Goal: Task Accomplishment & Management: Manage account settings

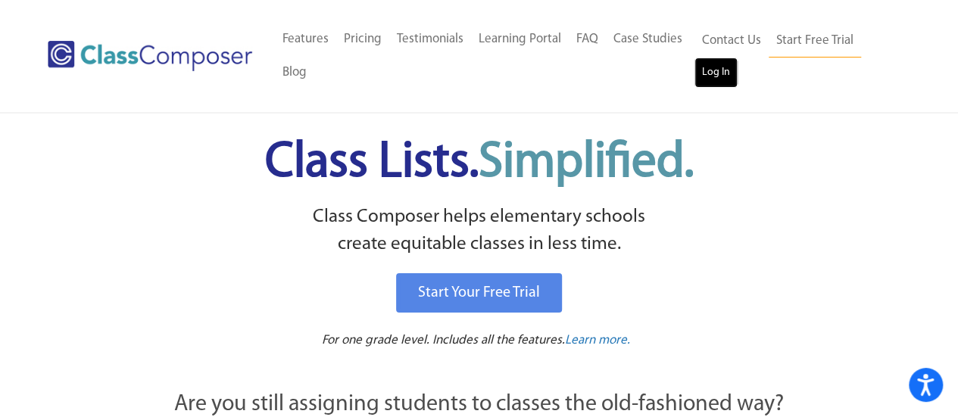
click at [710, 76] on link "Log In" at bounding box center [715, 73] width 43 height 30
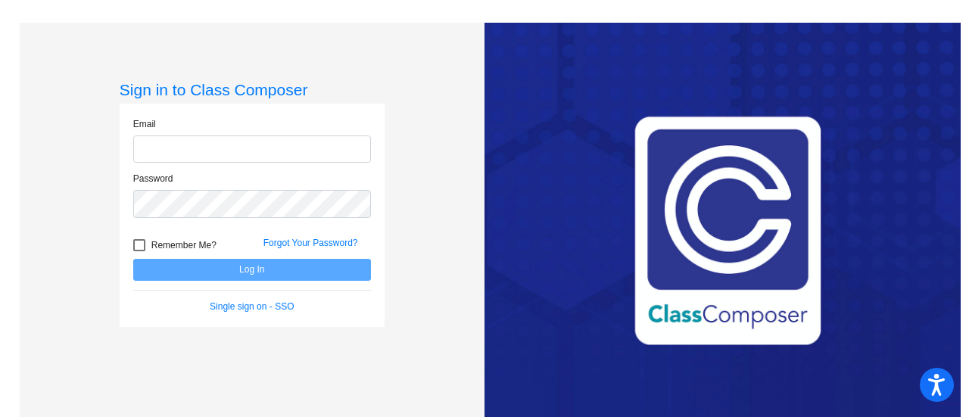
type input "[EMAIL_ADDRESS][DOMAIN_NAME]"
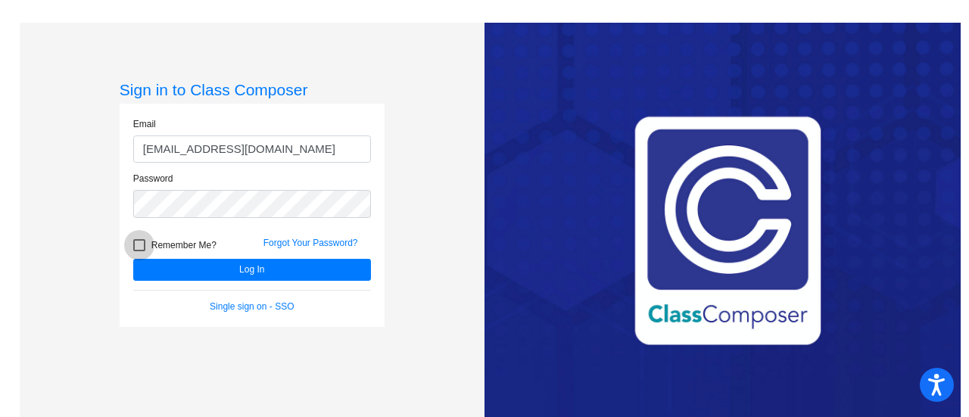
click at [139, 244] on div at bounding box center [139, 245] width 12 height 12
click at [139, 251] on input "Remember Me?" at bounding box center [139, 251] width 1 height 1
checkbox input "true"
click at [245, 307] on link "Single sign on - SSO" at bounding box center [252, 306] width 84 height 11
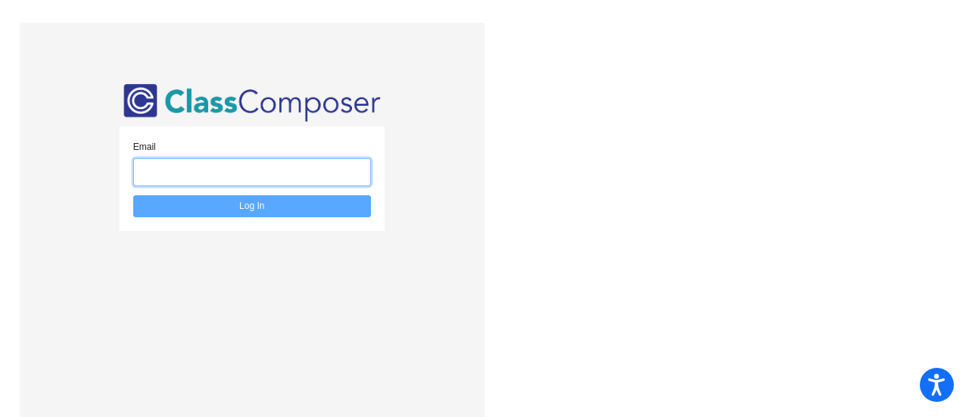
click at [285, 161] on input "email" at bounding box center [252, 172] width 238 height 28
type input "[EMAIL_ADDRESS][DOMAIN_NAME]"
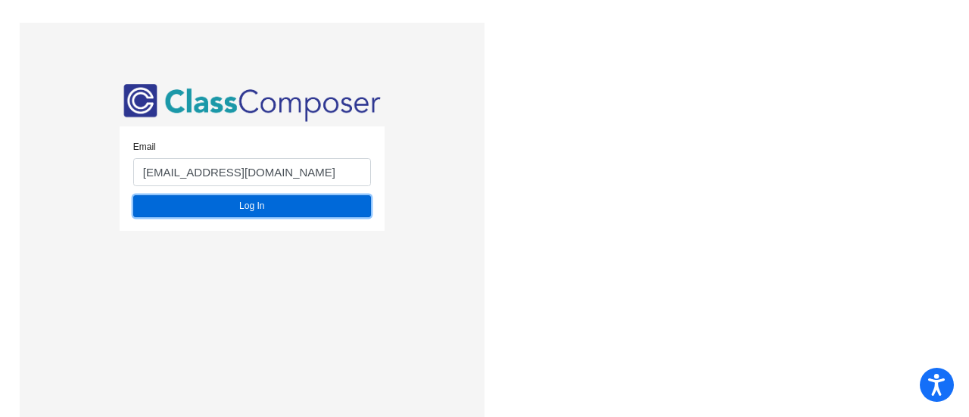
click at [291, 209] on button "Log In" at bounding box center [252, 206] width 238 height 22
click at [239, 205] on button "Log In" at bounding box center [252, 206] width 238 height 22
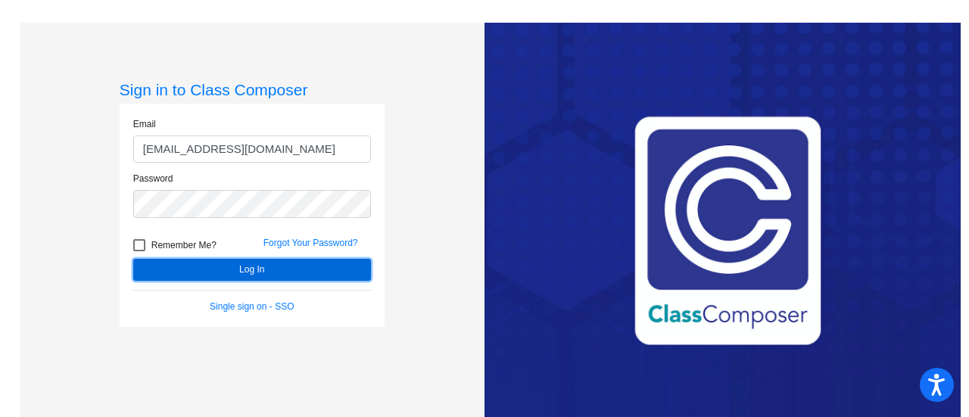
click at [238, 273] on button "Log In" at bounding box center [252, 270] width 238 height 22
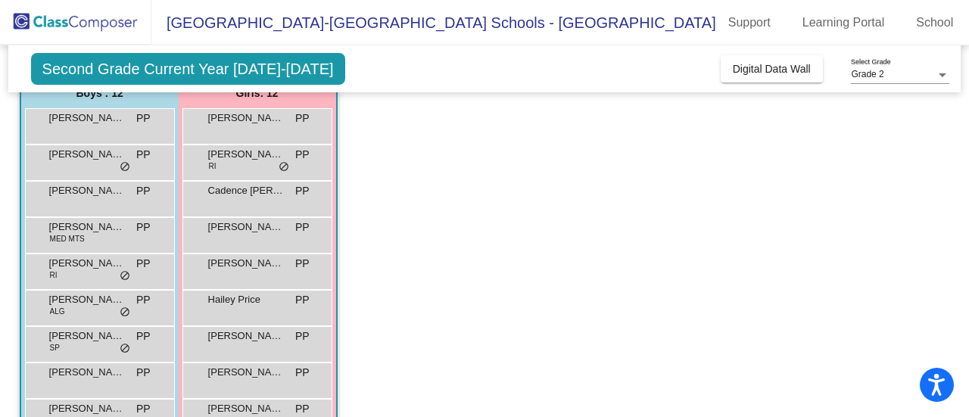
scroll to position [136, 0]
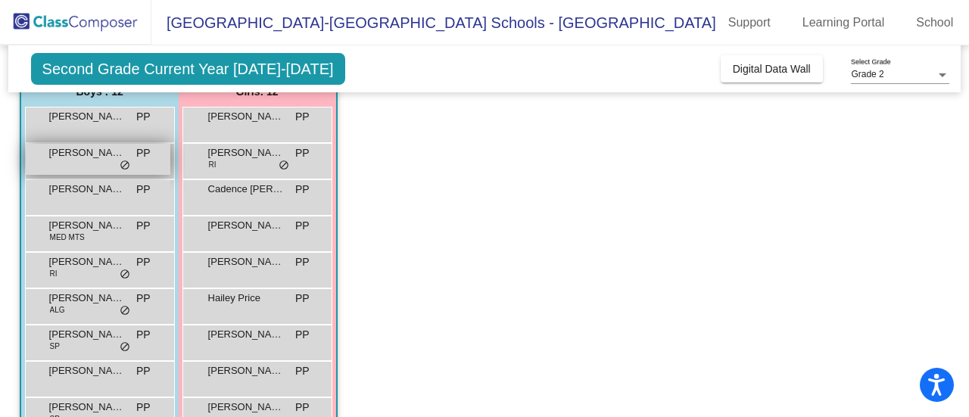
click at [120, 160] on span "do_not_disturb_alt" at bounding box center [125, 166] width 11 height 12
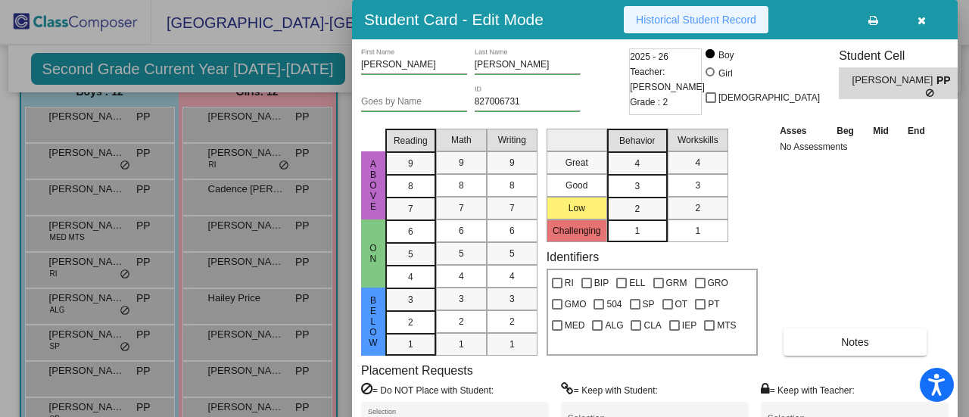
click at [704, 18] on span "Historical Student Record" at bounding box center [696, 20] width 120 height 12
click at [715, 14] on span "Historical Student Record" at bounding box center [696, 20] width 120 height 12
click at [120, 111] on div at bounding box center [484, 208] width 969 height 417
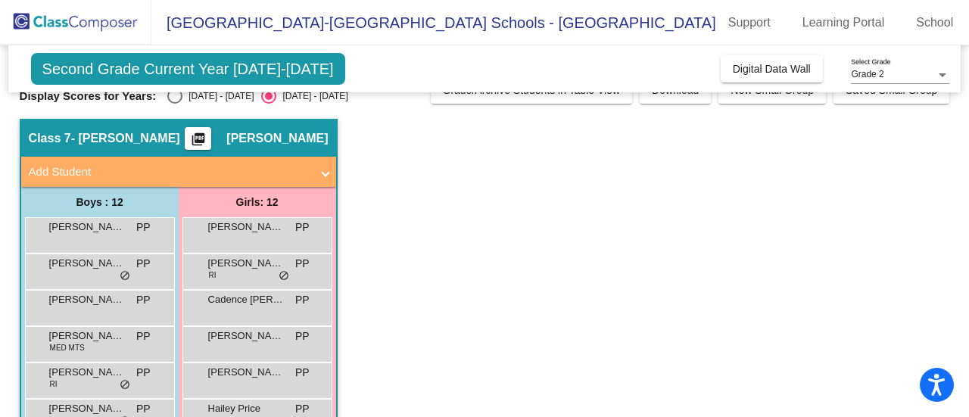
scroll to position [0, 0]
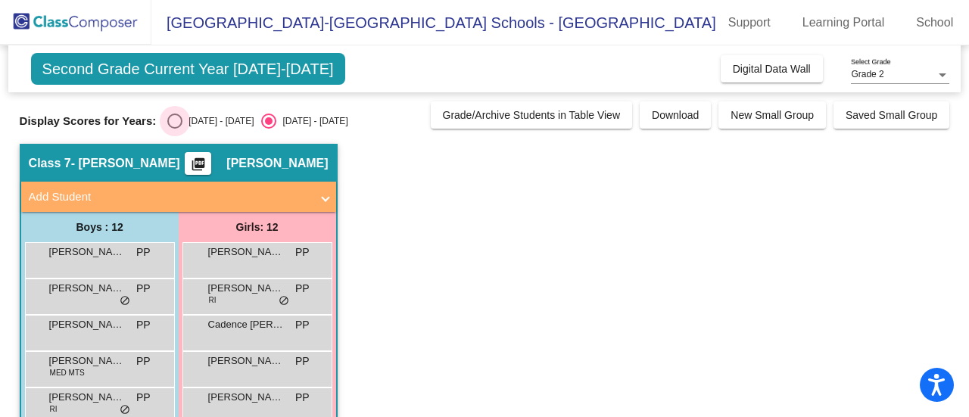
click at [176, 120] on div "Select an option" at bounding box center [174, 121] width 15 height 15
click at [175, 129] on input "2024 - 2025" at bounding box center [174, 129] width 1 height 1
radio input "true"
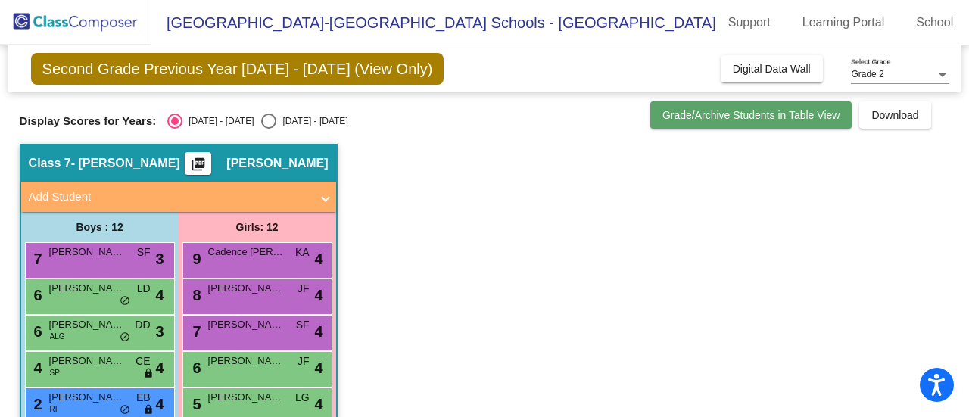
click at [768, 113] on span "Grade/Archive Students in Table View" at bounding box center [752, 115] width 178 height 12
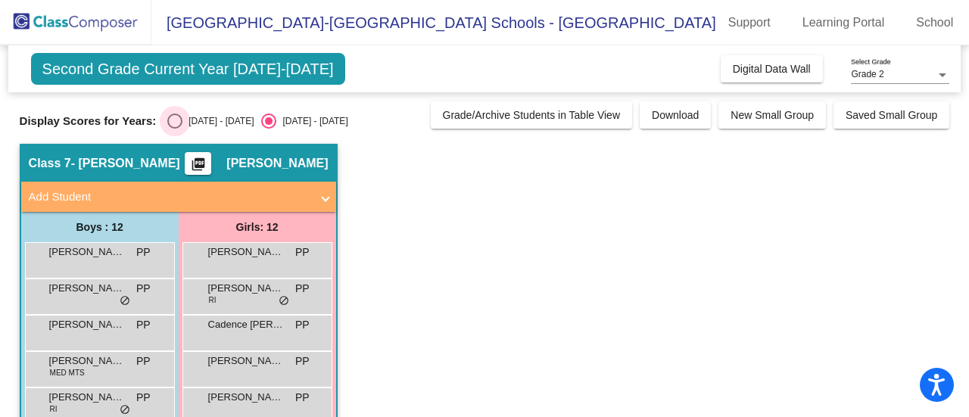
click at [173, 116] on div "Select an option" at bounding box center [174, 121] width 15 height 15
click at [174, 129] on input "2024 - 2025" at bounding box center [174, 129] width 1 height 1
radio input "true"
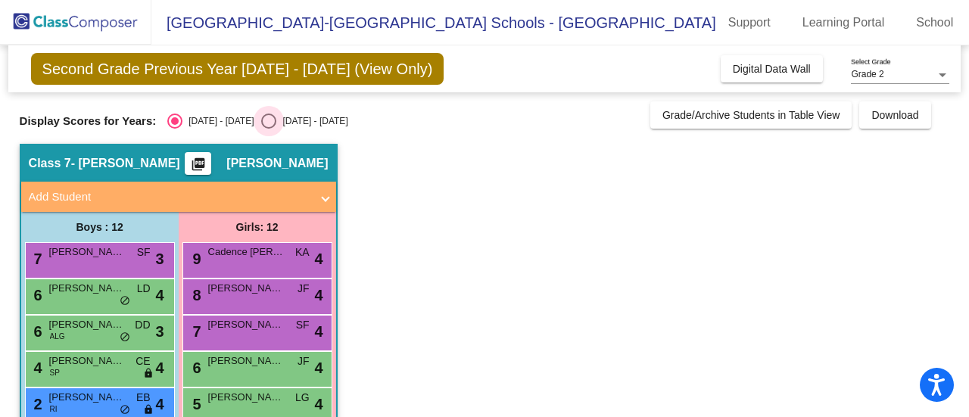
click at [261, 122] on div "Select an option" at bounding box center [268, 121] width 15 height 15
click at [268, 129] on input "2025 - 2026" at bounding box center [268, 129] width 1 height 1
radio input "true"
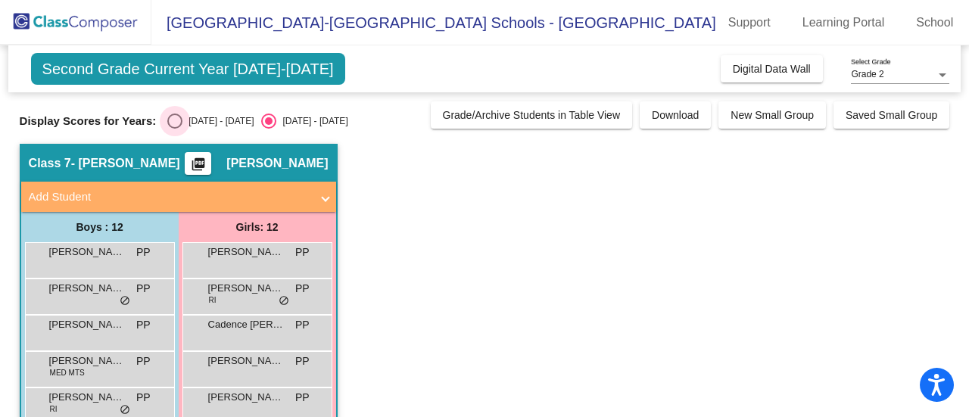
click at [173, 116] on div "Select an option" at bounding box center [174, 121] width 15 height 15
click at [174, 129] on input "2024 - 2025" at bounding box center [174, 129] width 1 height 1
radio input "true"
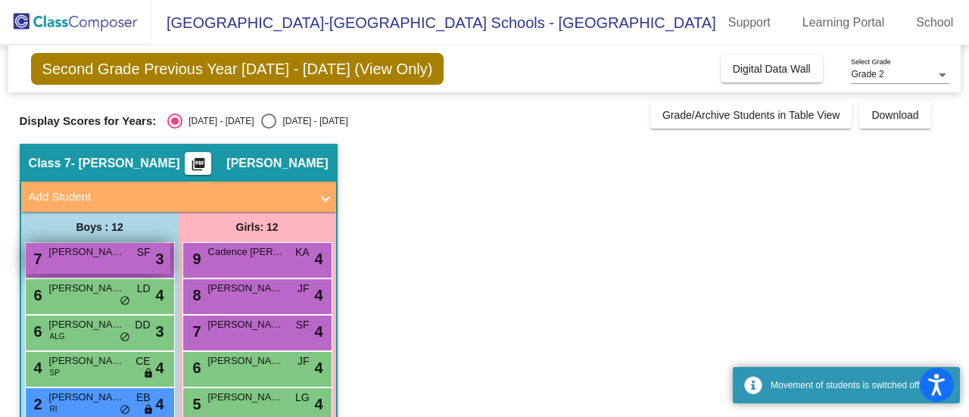
click at [100, 254] on span "Connor Ziss" at bounding box center [87, 252] width 76 height 15
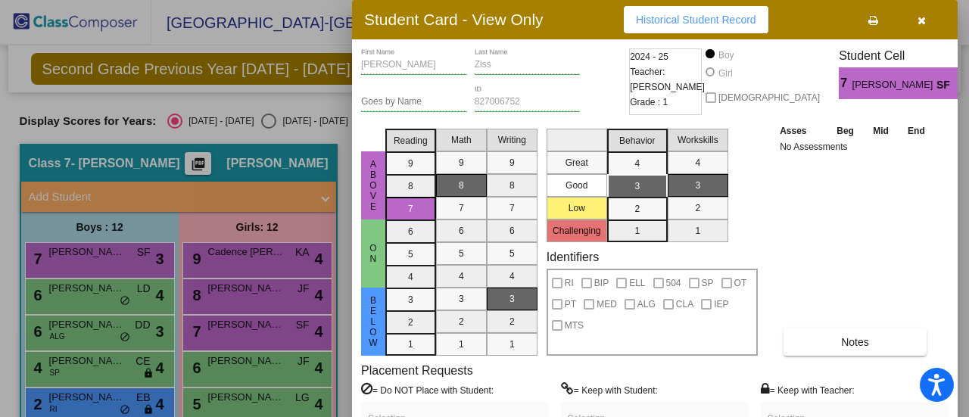
click at [239, 255] on div at bounding box center [484, 208] width 969 height 417
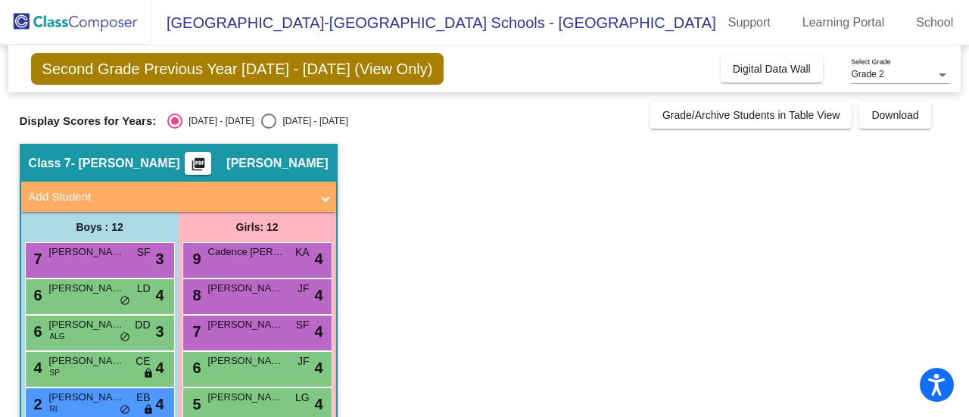
click at [239, 255] on span "Cadence Pilkey" at bounding box center [246, 252] width 76 height 15
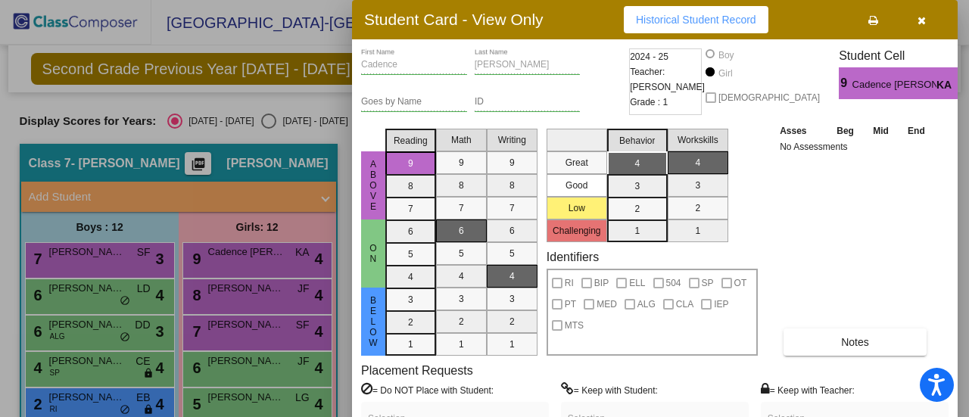
click at [257, 300] on div at bounding box center [484, 208] width 969 height 417
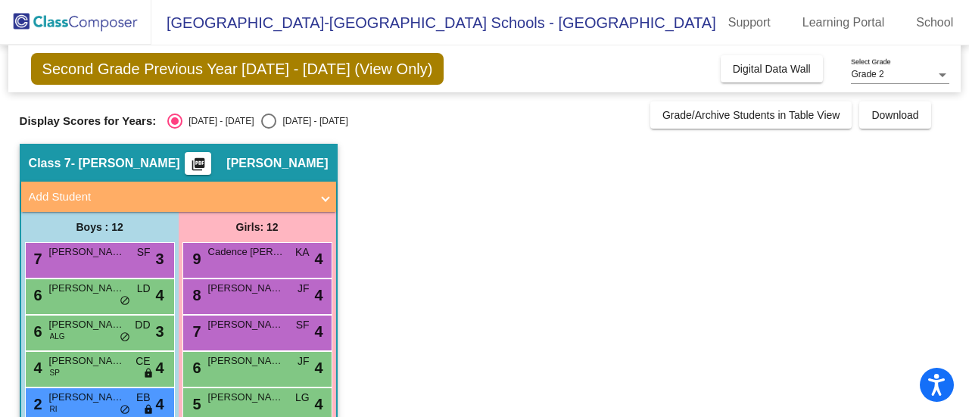
click at [257, 300] on div "8 Colette Khabbaza JF lock do_not_disturb_alt 4" at bounding box center [257, 294] width 145 height 31
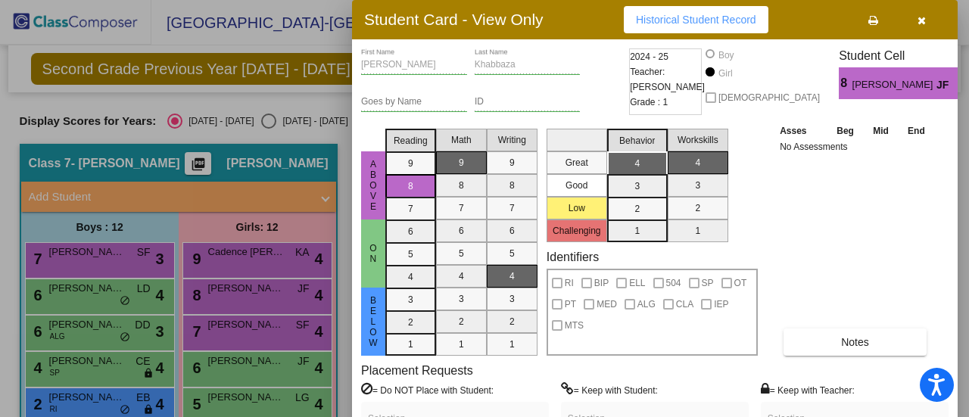
click at [266, 335] on div at bounding box center [484, 208] width 969 height 417
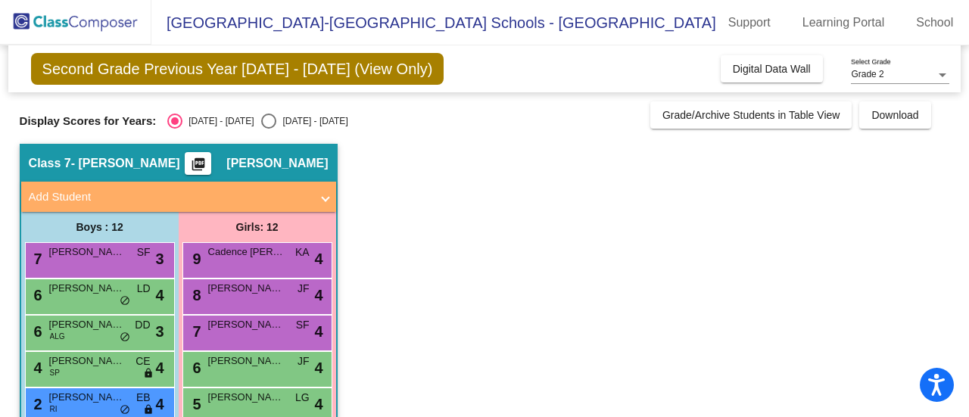
click at [266, 335] on div "7 Stella Taggart SF lock do_not_disturb_alt 4" at bounding box center [257, 331] width 145 height 31
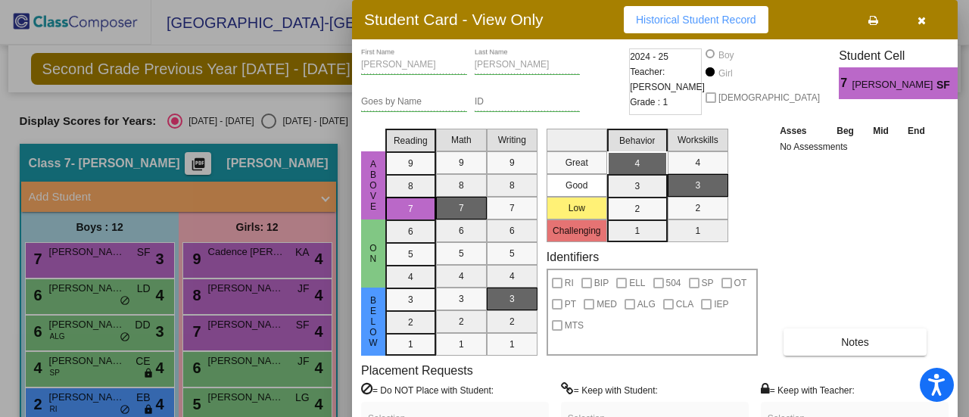
click at [98, 298] on div at bounding box center [484, 208] width 969 height 417
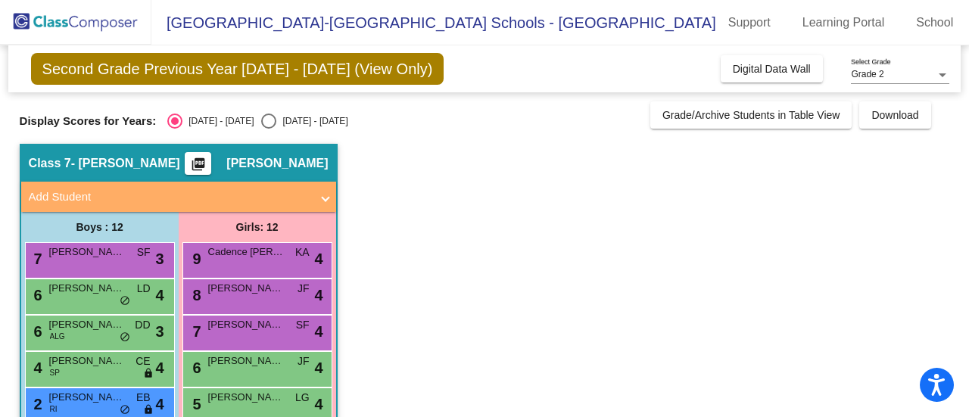
click at [98, 298] on div "6 Connor Mills LD lock do_not_disturb_alt 4" at bounding box center [98, 294] width 145 height 31
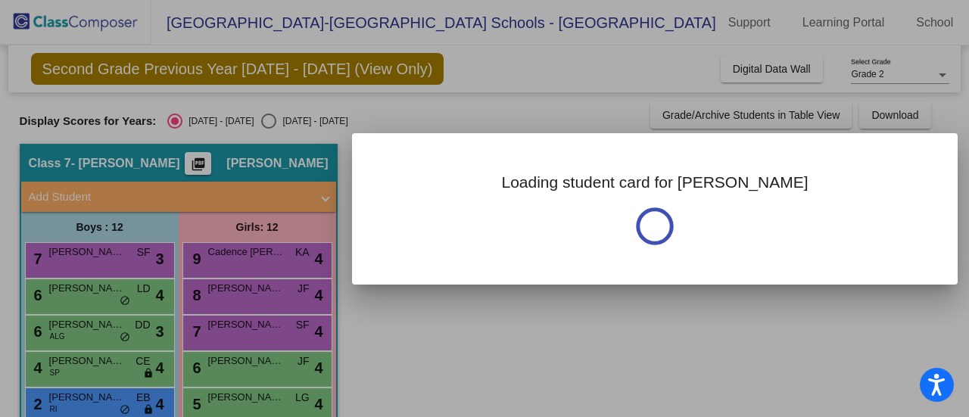
click at [98, 298] on div at bounding box center [484, 208] width 969 height 417
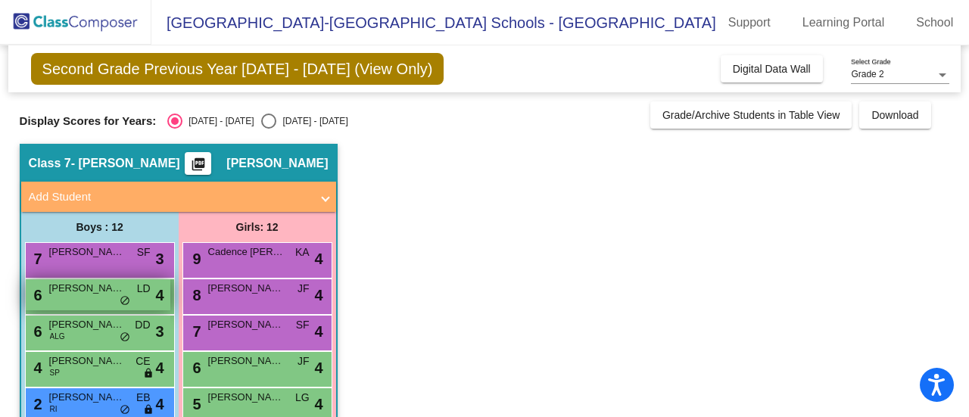
click at [97, 298] on div "6 Connor Mills LD lock do_not_disturb_alt 4" at bounding box center [98, 294] width 145 height 31
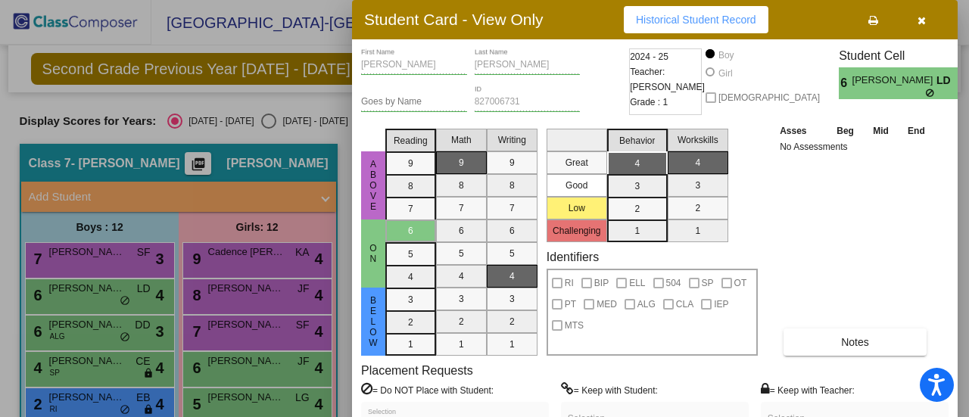
click at [91, 332] on div at bounding box center [484, 208] width 969 height 417
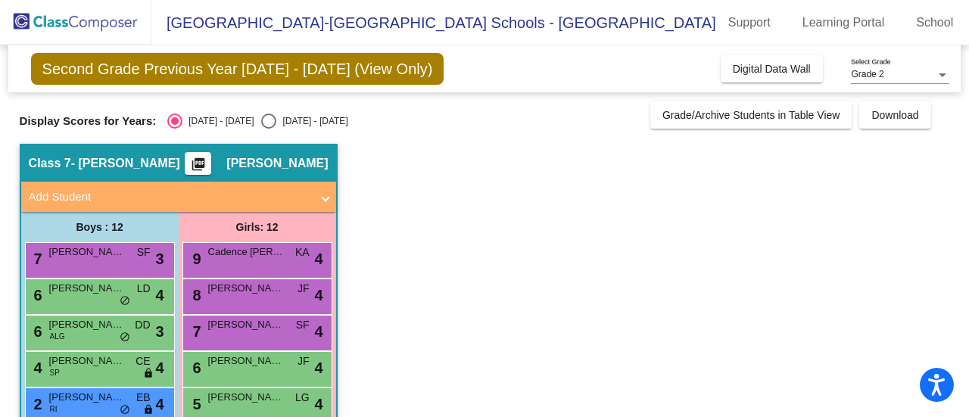
click at [91, 332] on div "6 Jackson Wade ALG DD lock do_not_disturb_alt 3" at bounding box center [98, 331] width 145 height 31
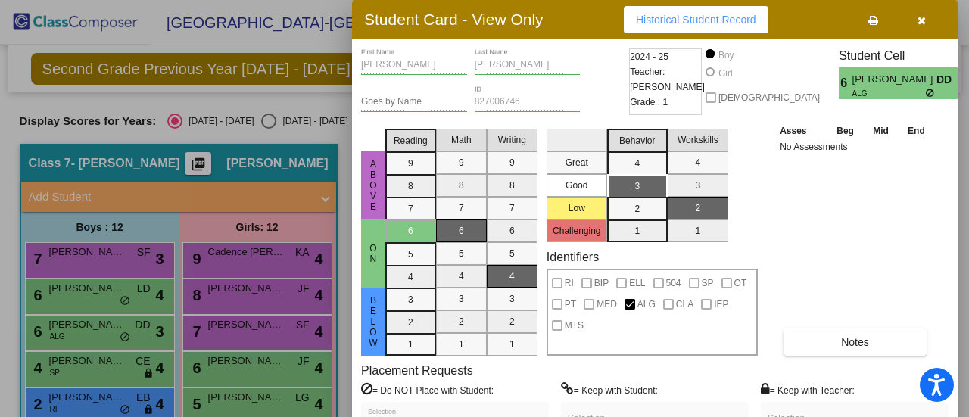
click at [73, 373] on div at bounding box center [484, 208] width 969 height 417
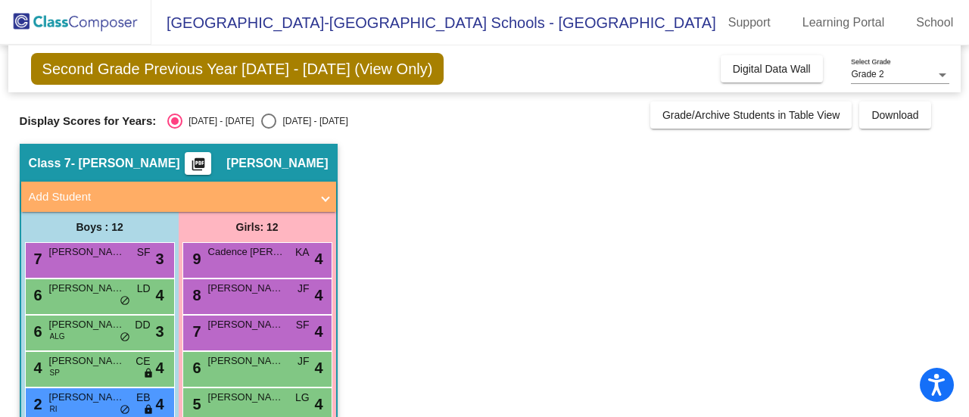
click at [73, 373] on div "4 Louis Samblanet SP CE lock do_not_disturb_alt 4" at bounding box center [98, 367] width 145 height 31
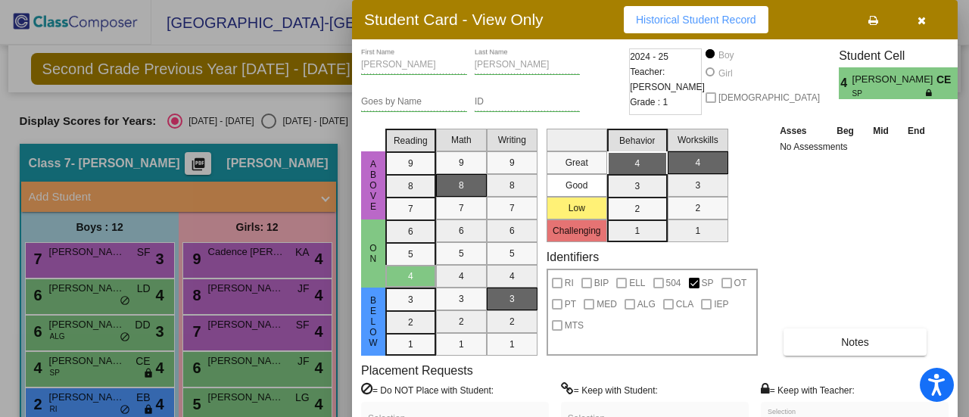
click at [76, 401] on div at bounding box center [484, 208] width 969 height 417
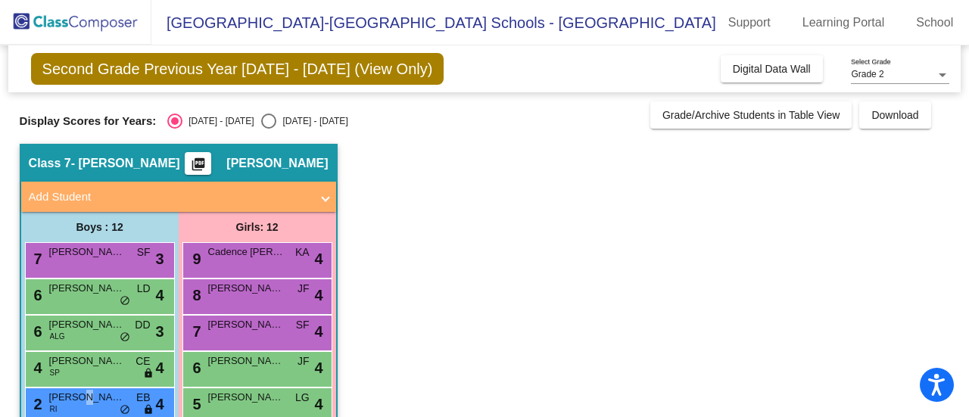
click at [76, 401] on span "Gianni Brown" at bounding box center [87, 397] width 76 height 15
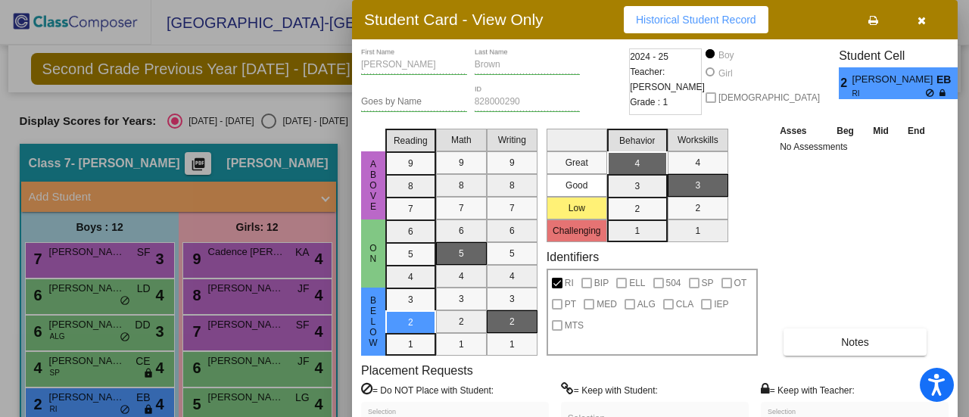
drag, startPoint x: 965, startPoint y: 188, endPoint x: 963, endPoint y: 279, distance: 90.9
click at [963, 279] on div at bounding box center [484, 208] width 969 height 417
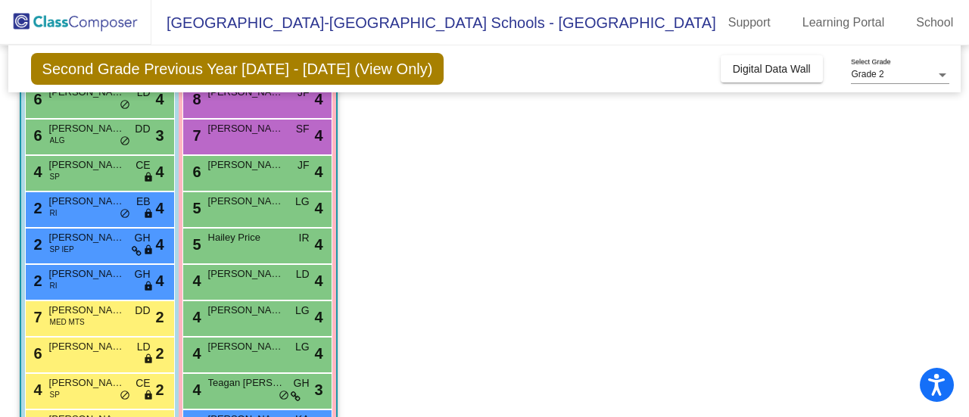
scroll to position [285, 0]
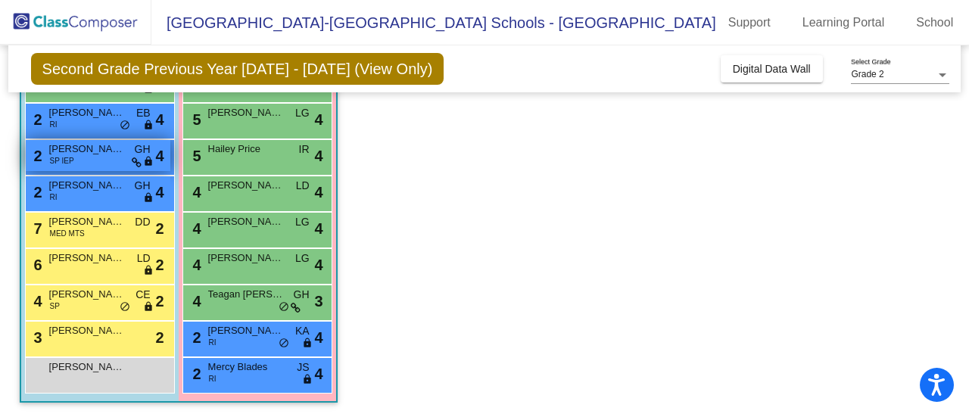
click at [101, 154] on span "Roman Reese" at bounding box center [87, 149] width 76 height 15
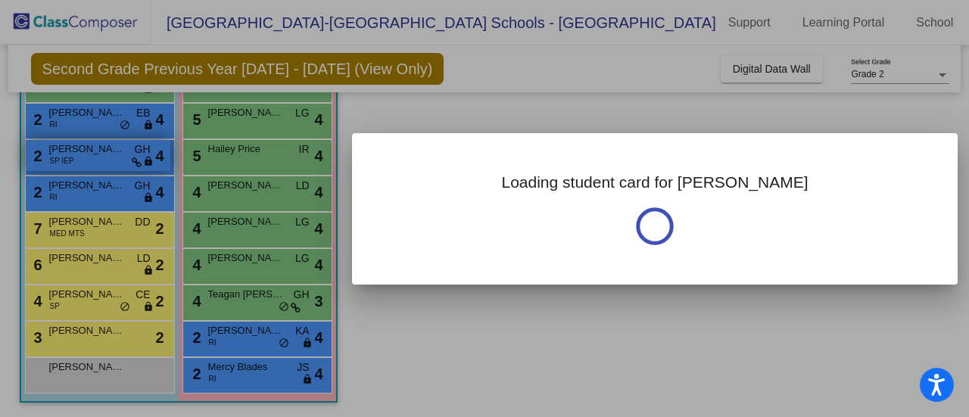
click at [101, 154] on div at bounding box center [484, 208] width 969 height 417
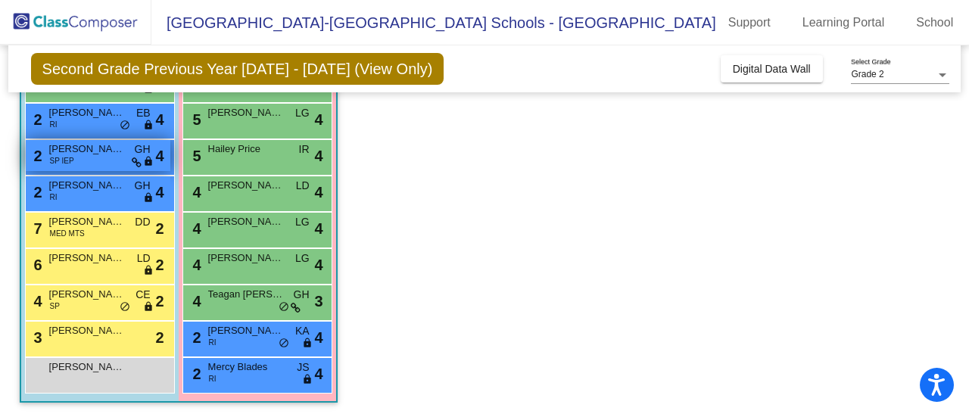
click at [101, 154] on span "Roman Reese" at bounding box center [87, 149] width 76 height 15
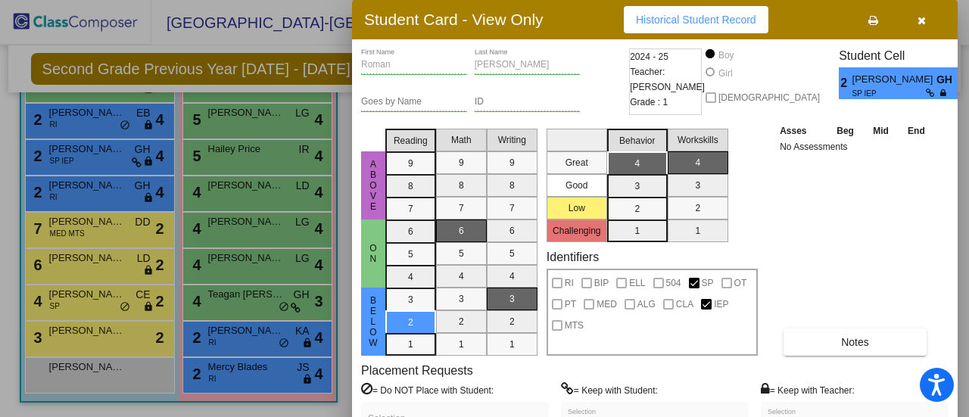
click at [83, 191] on div at bounding box center [484, 208] width 969 height 417
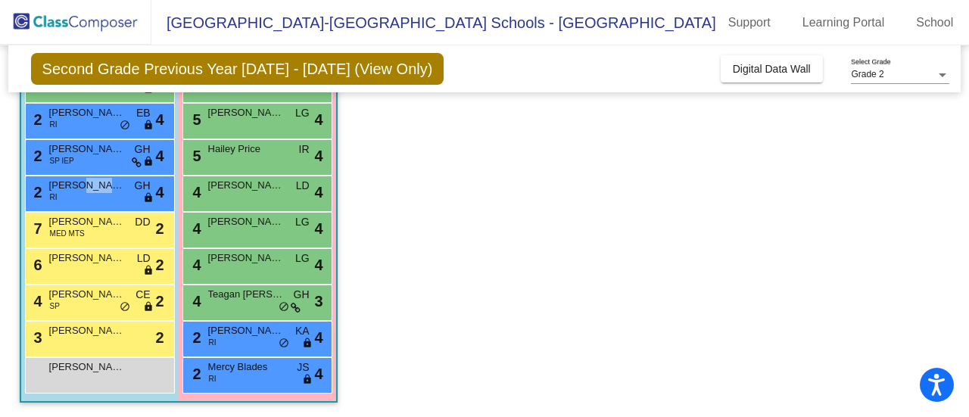
click at [83, 191] on span "Steve Schorpp" at bounding box center [87, 185] width 76 height 15
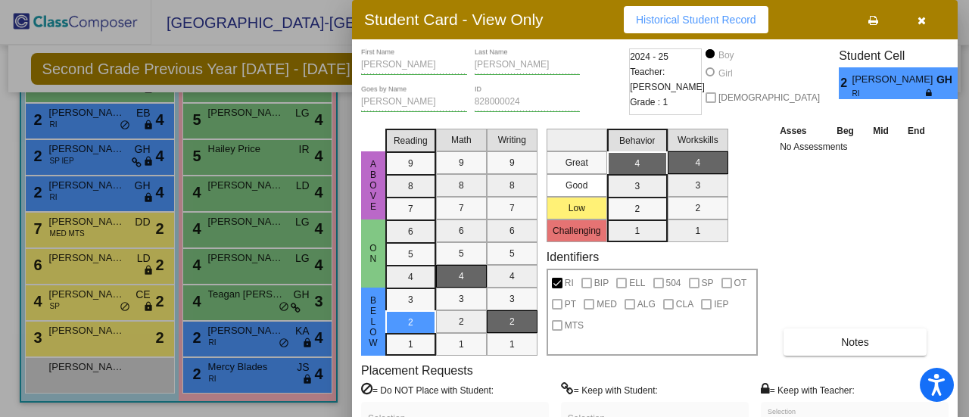
click at [81, 227] on div at bounding box center [484, 208] width 969 height 417
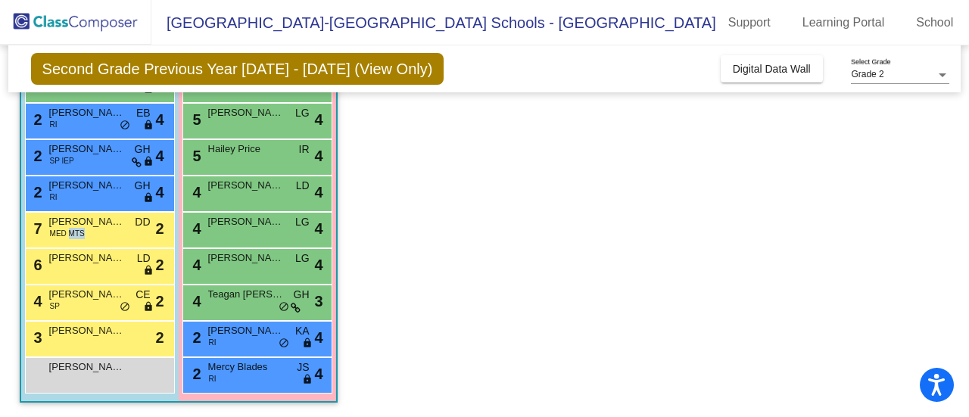
click at [81, 228] on span "MED MTS" at bounding box center [67, 233] width 35 height 11
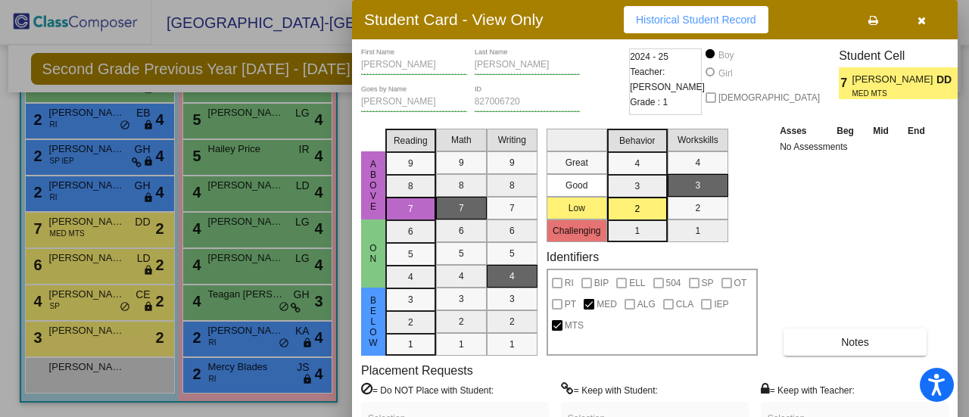
click at [78, 260] on div at bounding box center [484, 208] width 969 height 417
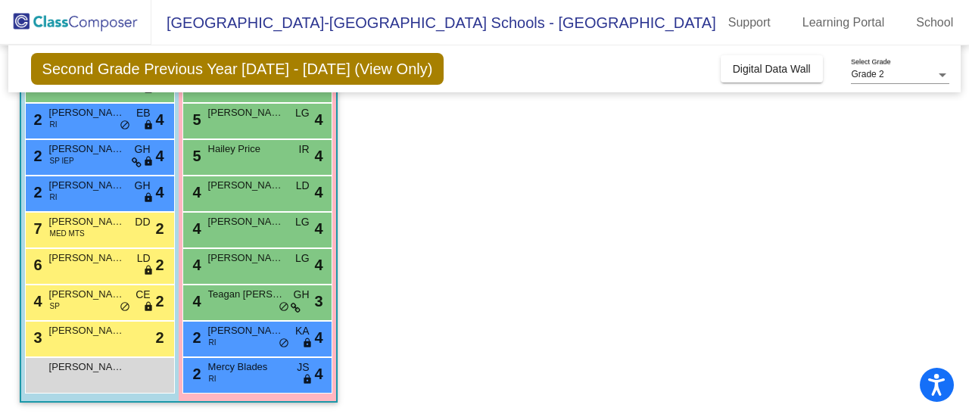
click at [78, 260] on span "Oliver Cordova-Artl" at bounding box center [87, 258] width 76 height 15
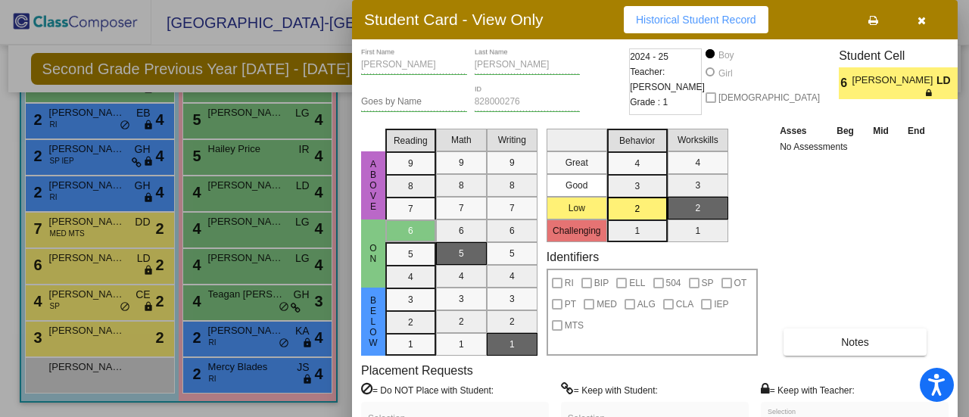
click at [95, 299] on div at bounding box center [484, 208] width 969 height 417
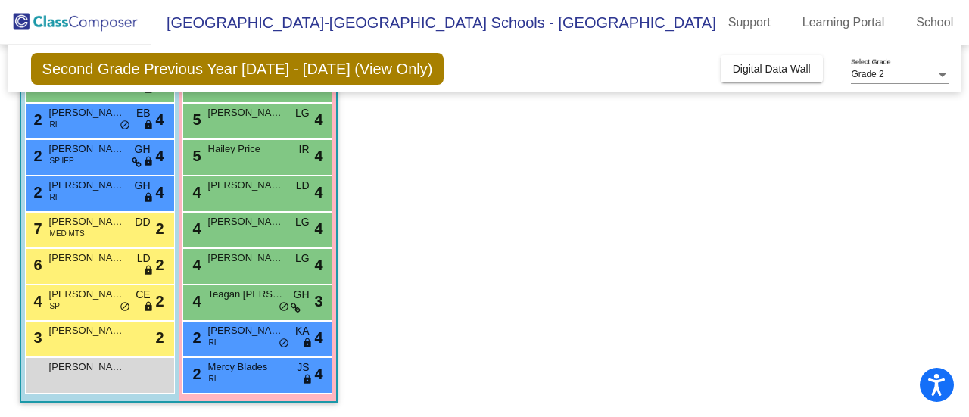
click at [95, 299] on span "Jayden Hurley" at bounding box center [87, 294] width 76 height 15
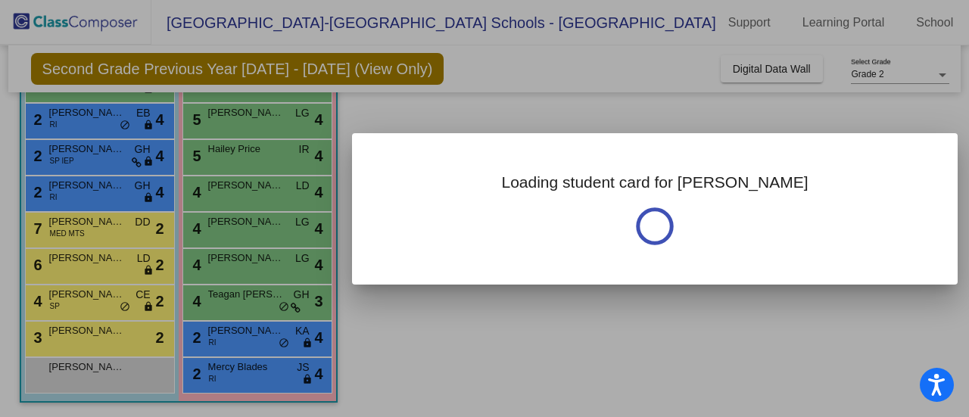
click at [95, 299] on div at bounding box center [484, 208] width 969 height 417
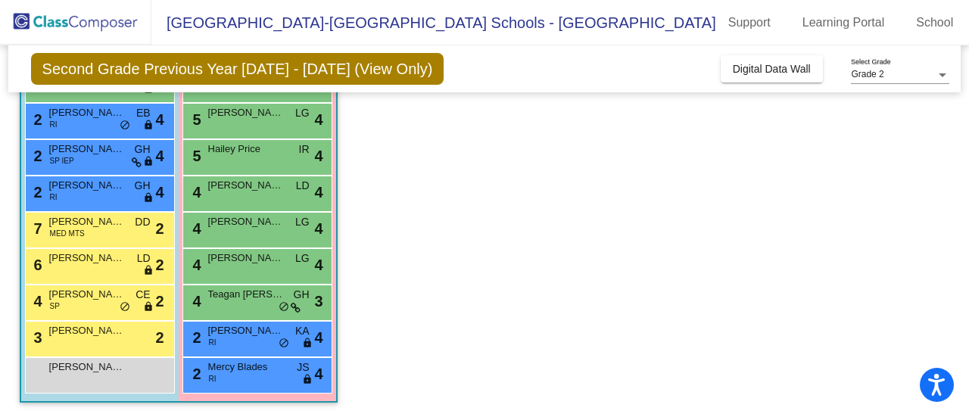
click at [95, 299] on span "Jayden Hurley" at bounding box center [87, 294] width 76 height 15
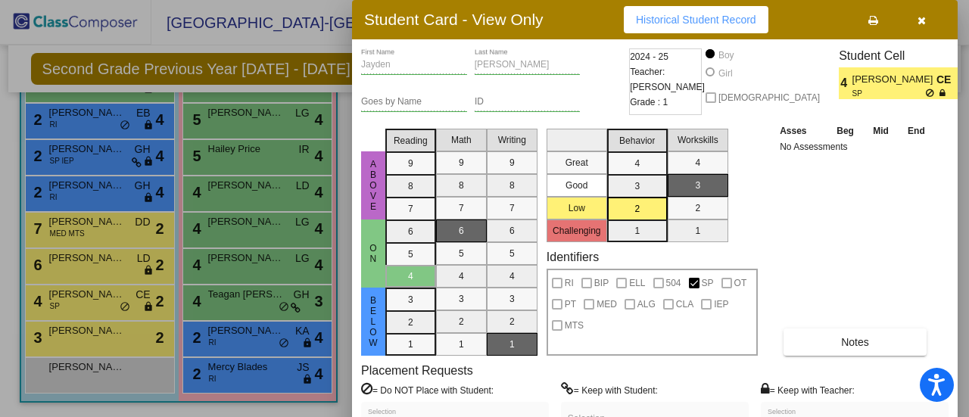
click at [95, 337] on div at bounding box center [484, 208] width 969 height 417
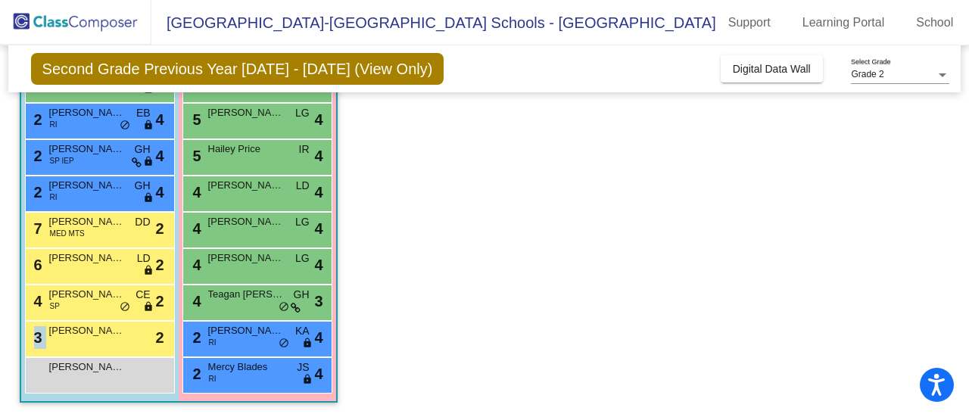
click at [95, 337] on div "3 Keito Flores lock do_not_disturb_alt 2" at bounding box center [98, 337] width 145 height 31
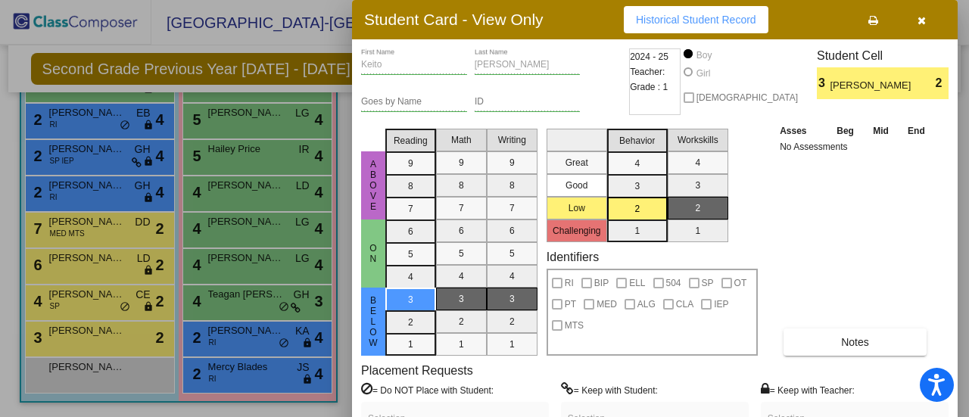
click at [89, 373] on div at bounding box center [484, 208] width 969 height 417
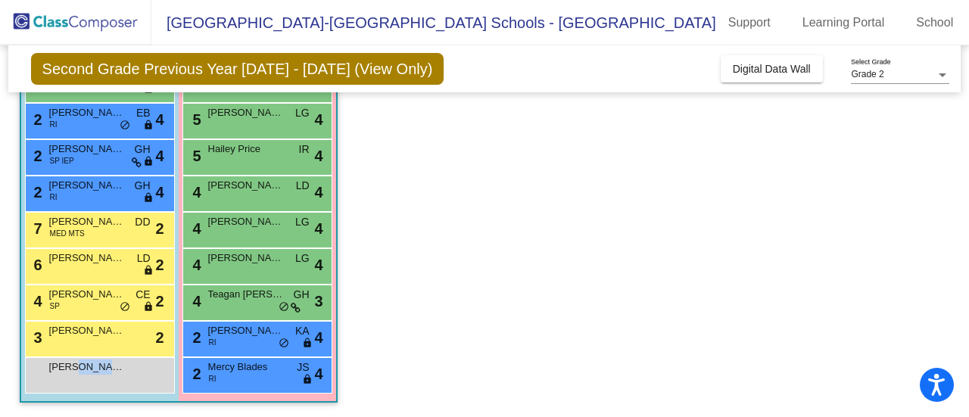
click at [89, 373] on span "Ares Burkhart" at bounding box center [87, 367] width 76 height 15
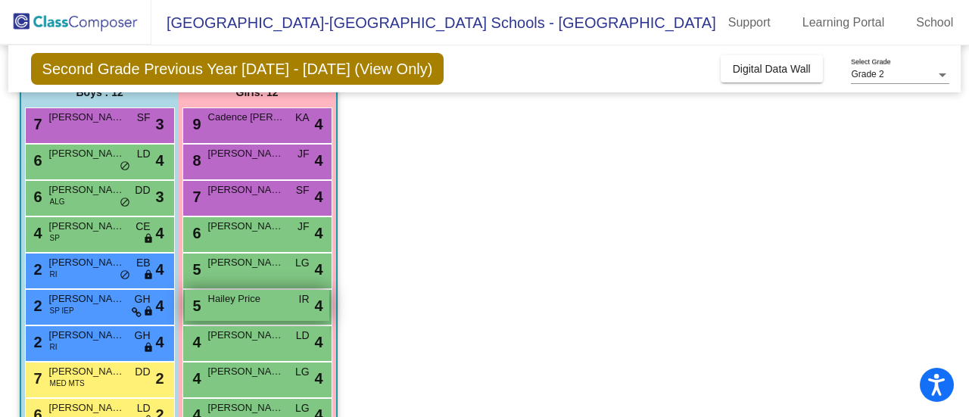
scroll to position [130, 0]
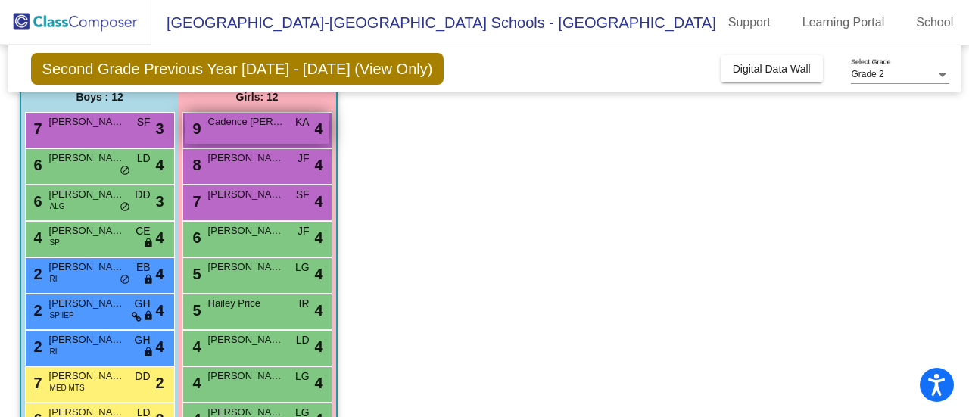
click at [267, 129] on div "9 Cadence Pilkey KA lock do_not_disturb_alt 4" at bounding box center [257, 128] width 145 height 31
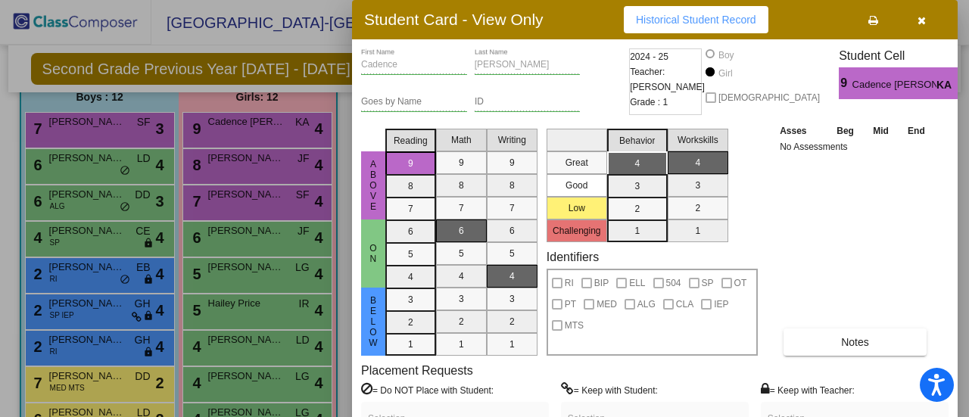
click at [265, 161] on div at bounding box center [484, 208] width 969 height 417
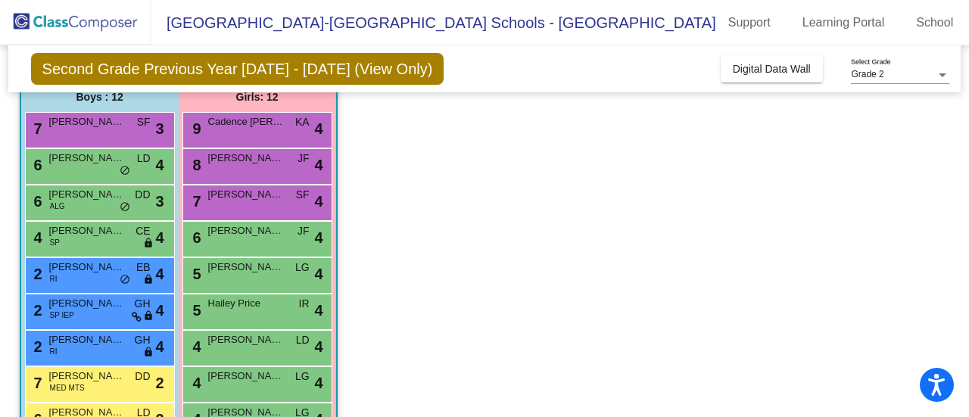
click at [265, 161] on span "Colette Khabbaza" at bounding box center [246, 158] width 76 height 15
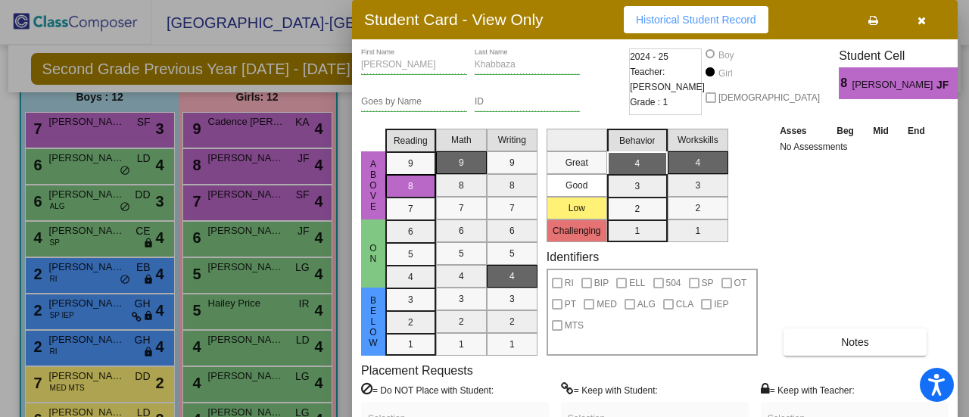
click at [253, 192] on div at bounding box center [484, 208] width 969 height 417
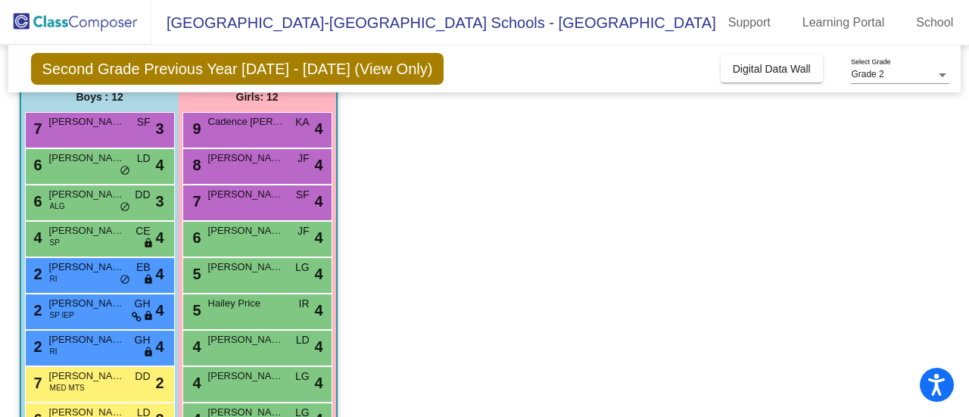
click at [253, 192] on span "Stella Taggart" at bounding box center [246, 194] width 76 height 15
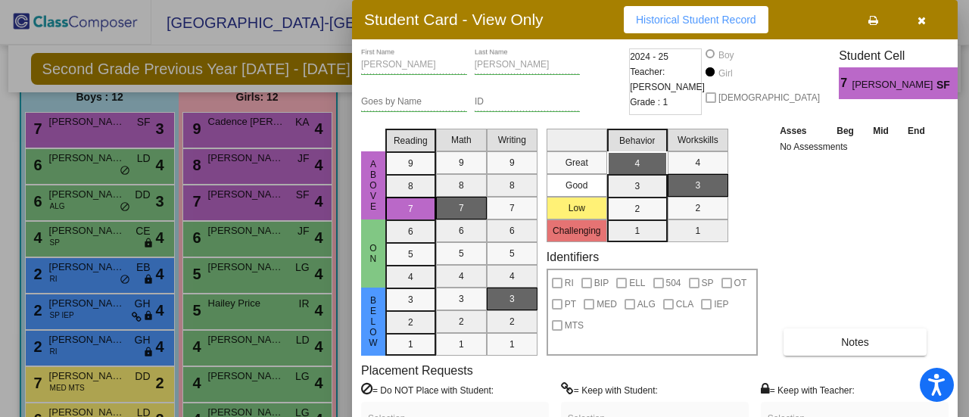
click at [250, 230] on div at bounding box center [484, 208] width 969 height 417
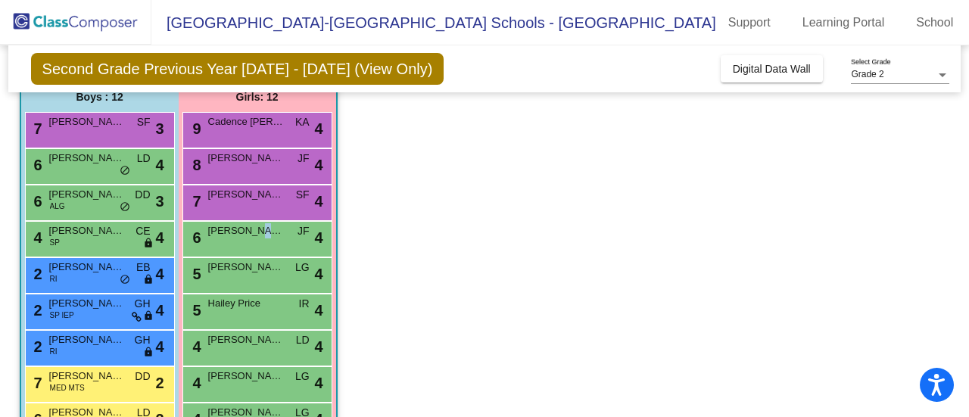
click at [250, 230] on span "Josephine Adams" at bounding box center [246, 230] width 76 height 15
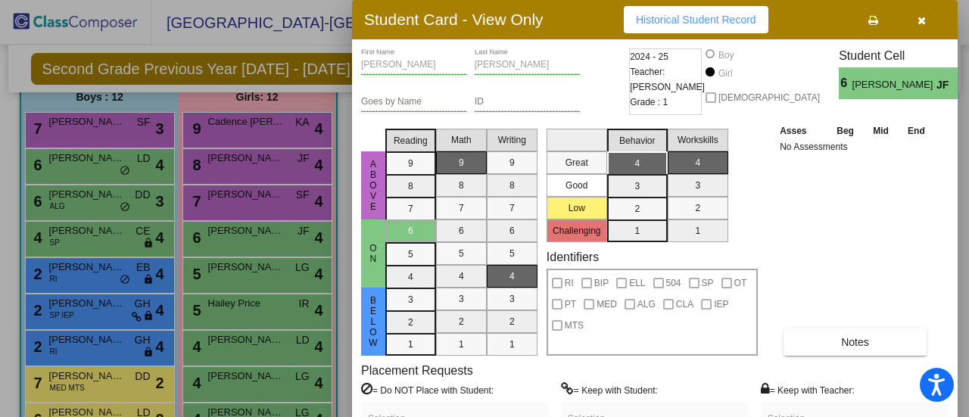
click at [245, 273] on div at bounding box center [484, 208] width 969 height 417
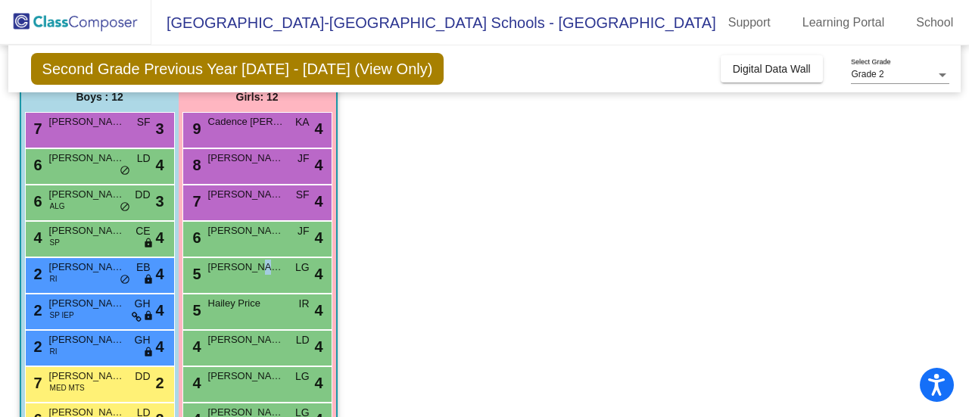
click at [245, 273] on span "Charlotte Trivelli" at bounding box center [246, 267] width 76 height 15
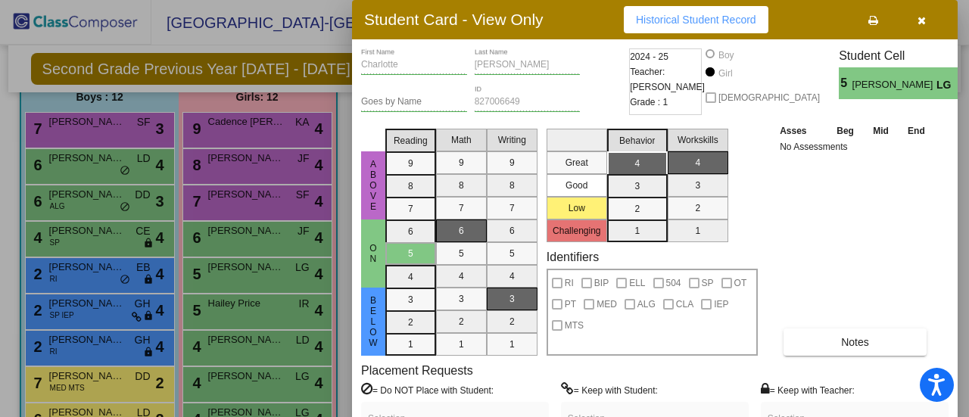
click at [245, 306] on div at bounding box center [484, 208] width 969 height 417
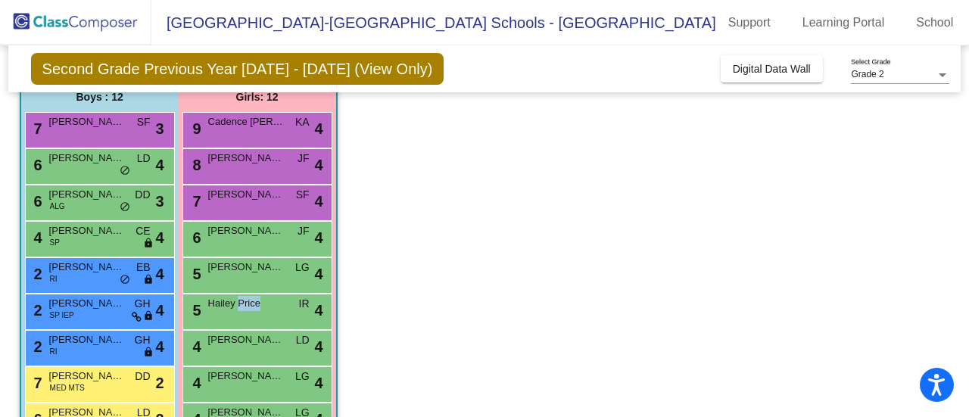
click at [245, 306] on span "Hailey Price" at bounding box center [246, 303] width 76 height 15
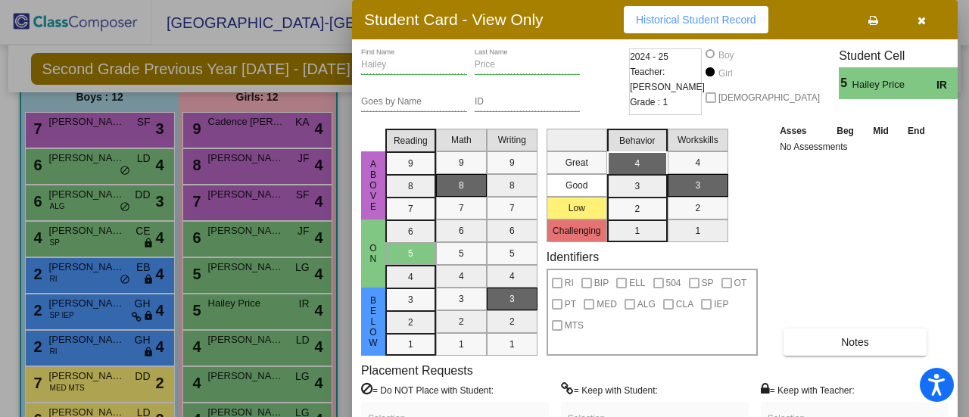
click at [245, 345] on div at bounding box center [484, 208] width 969 height 417
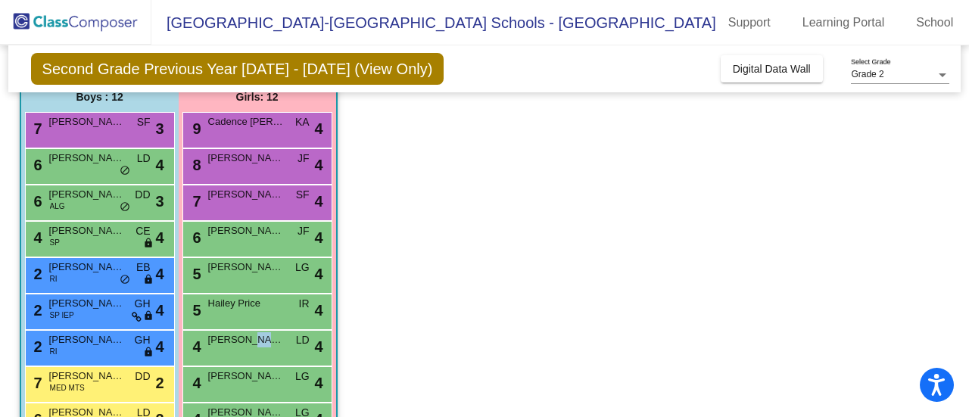
click at [245, 345] on span "Allison Irwin" at bounding box center [246, 339] width 76 height 15
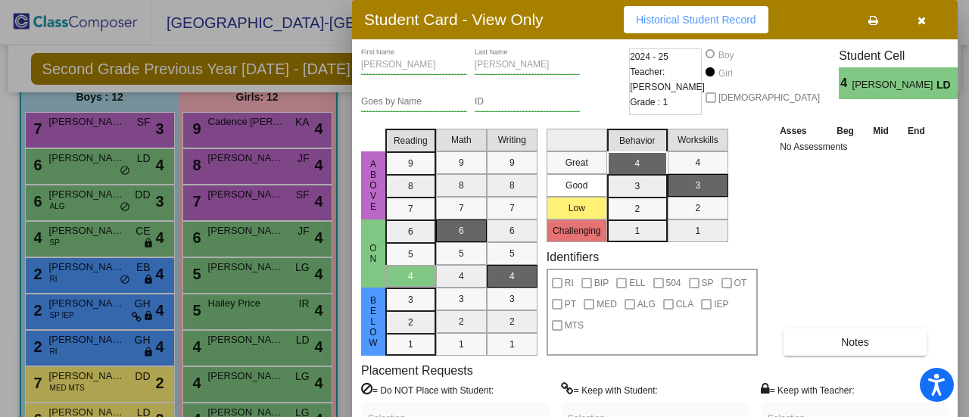
click at [245, 376] on div at bounding box center [484, 208] width 969 height 417
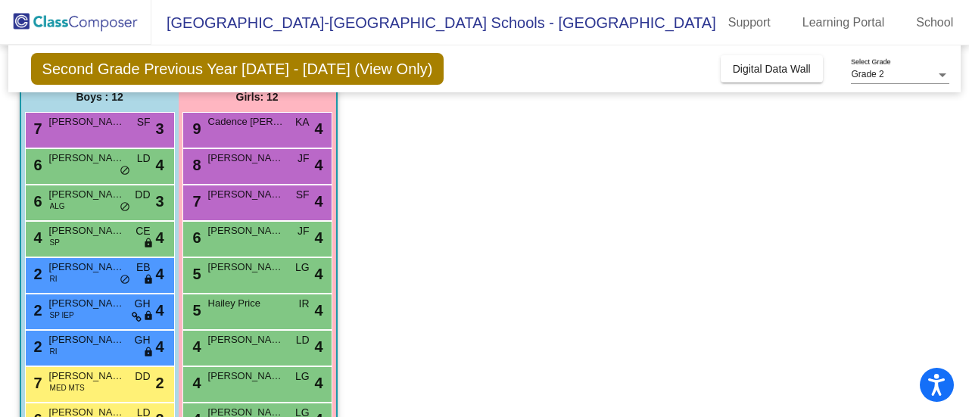
click at [245, 376] on span "Juliette Cortes" at bounding box center [246, 376] width 76 height 15
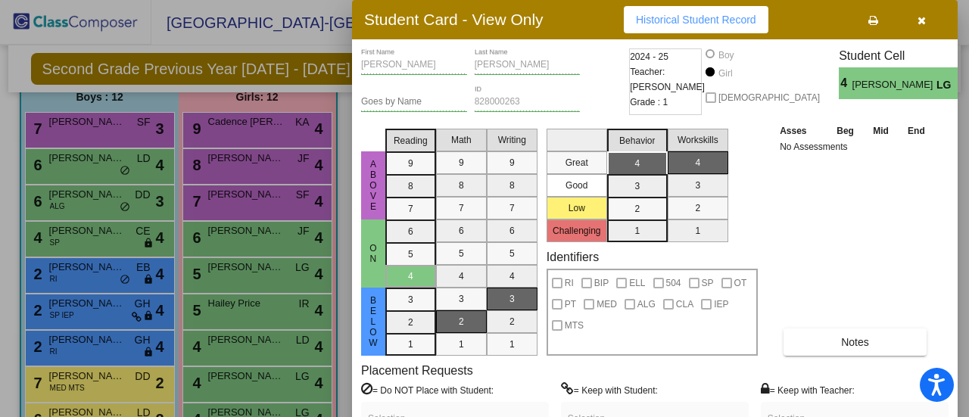
click at [270, 407] on div at bounding box center [484, 208] width 969 height 417
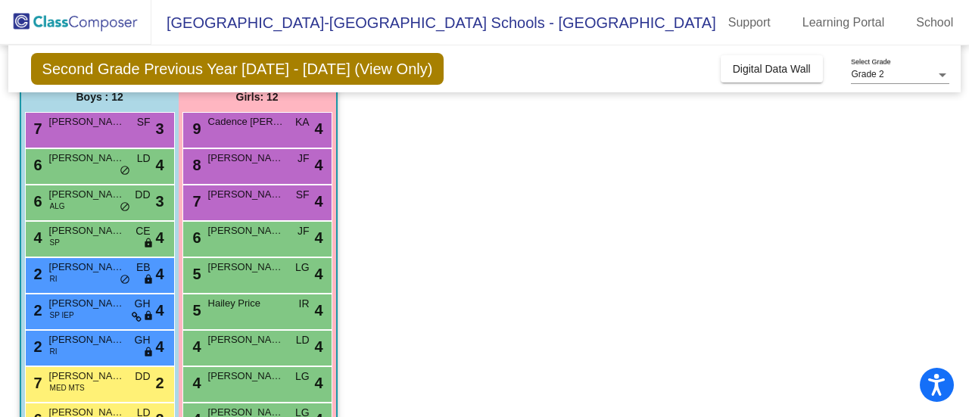
click at [270, 407] on span "Laney Sollenberger" at bounding box center [246, 412] width 76 height 15
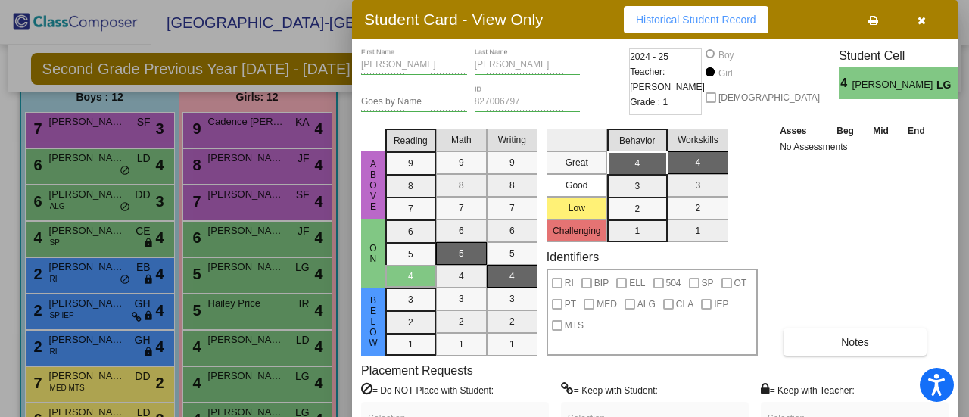
click at [925, 21] on icon "button" at bounding box center [922, 20] width 8 height 11
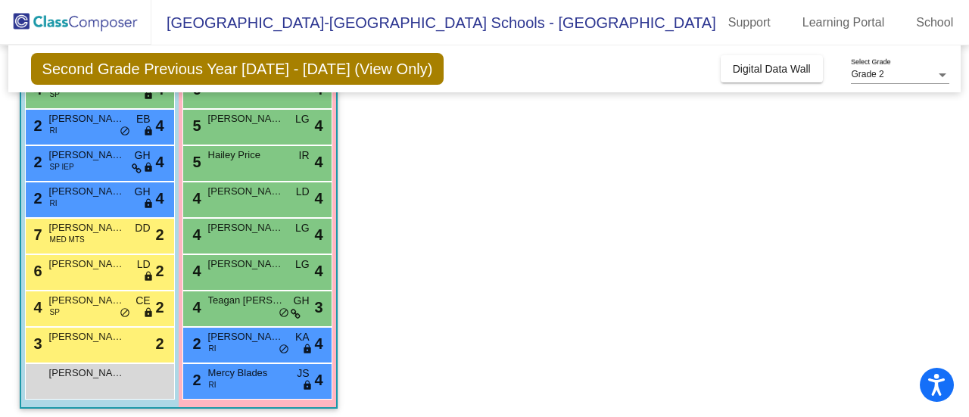
scroll to position [280, 0]
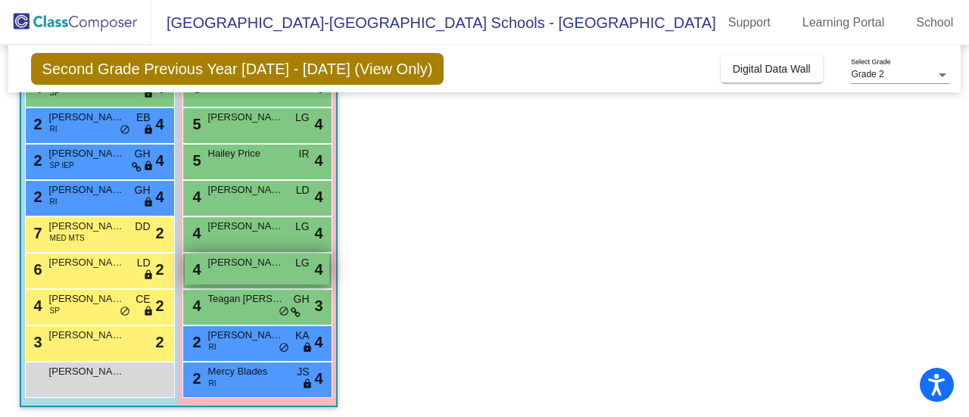
click at [260, 267] on span "Laney Sollenberger" at bounding box center [246, 262] width 76 height 15
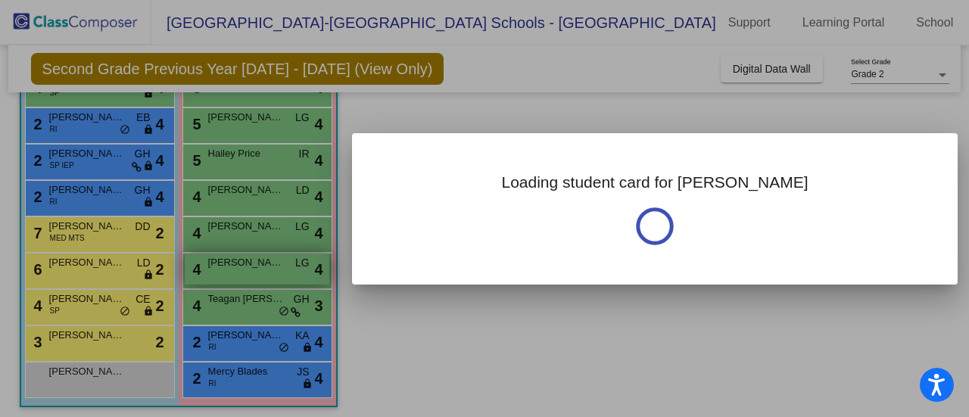
click at [260, 267] on div at bounding box center [484, 208] width 969 height 417
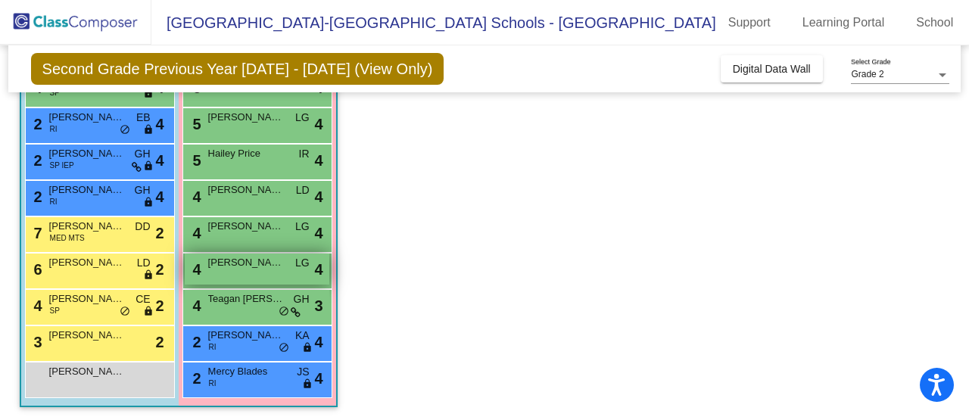
click at [260, 267] on span "Laney Sollenberger" at bounding box center [246, 262] width 76 height 15
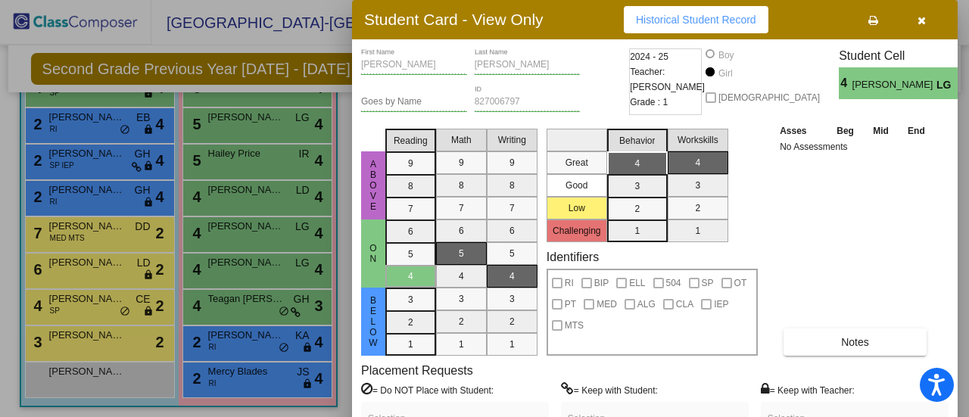
click at [262, 302] on div at bounding box center [484, 208] width 969 height 417
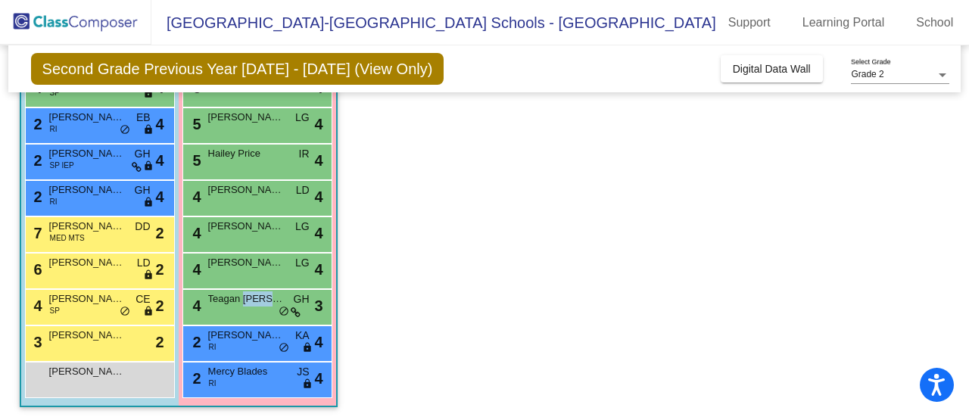
click at [262, 302] on span "Teagan Smelko" at bounding box center [246, 299] width 76 height 15
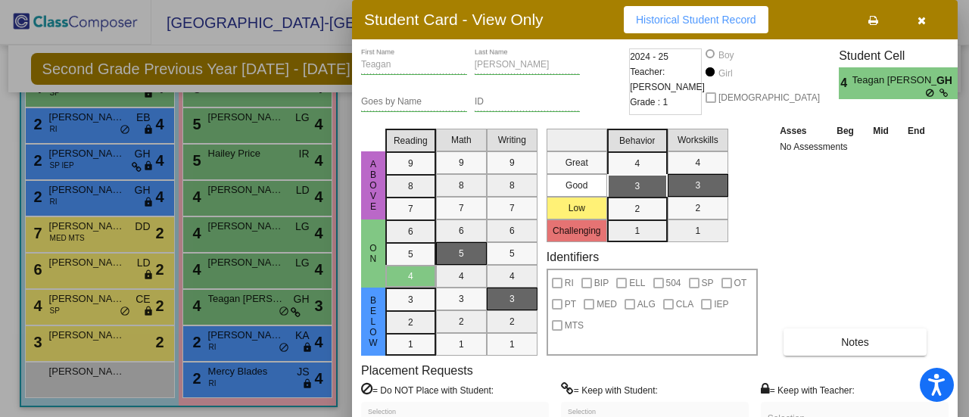
click at [251, 351] on div at bounding box center [484, 208] width 969 height 417
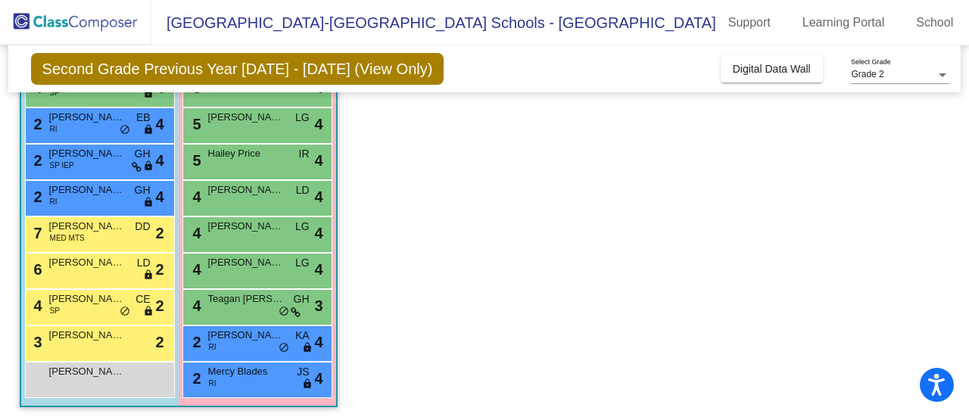
click at [251, 351] on div "2 Ava Kemp RI KA lock do_not_disturb_alt 4" at bounding box center [257, 341] width 145 height 31
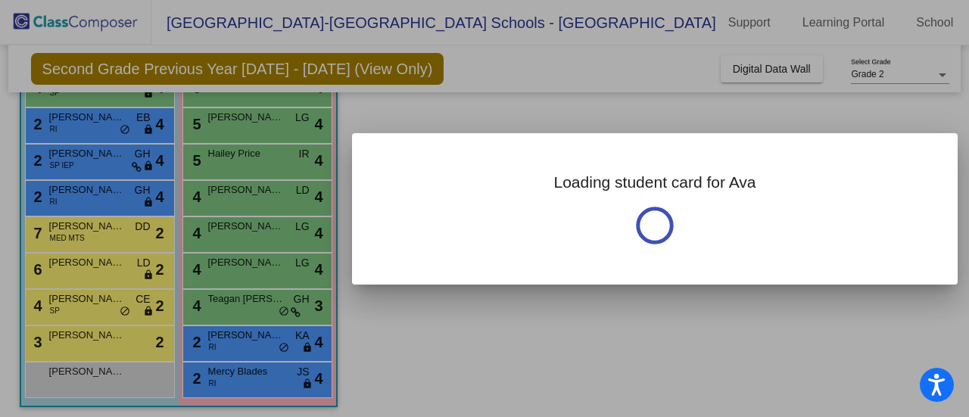
click at [251, 351] on div at bounding box center [484, 208] width 969 height 417
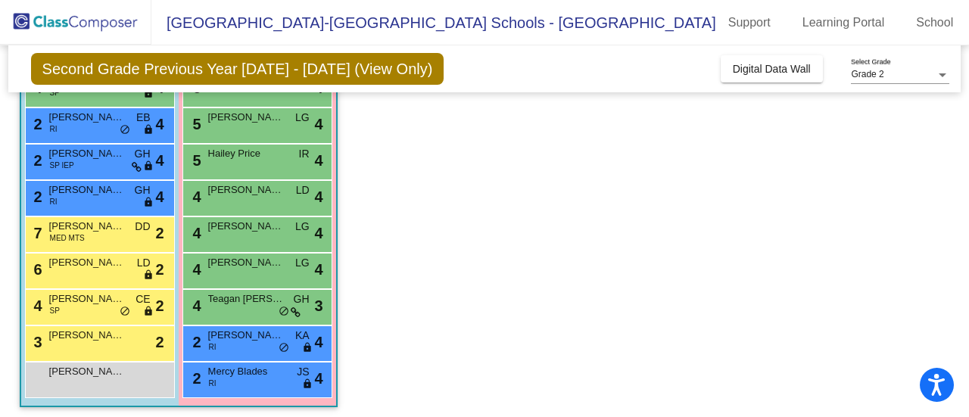
click at [251, 351] on div "2 Ava Kemp RI KA lock do_not_disturb_alt 4" at bounding box center [257, 341] width 145 height 31
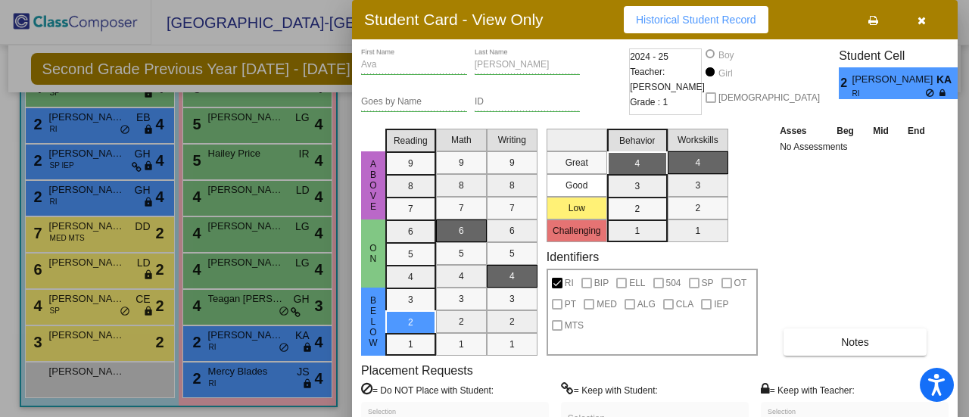
click at [247, 376] on div at bounding box center [484, 208] width 969 height 417
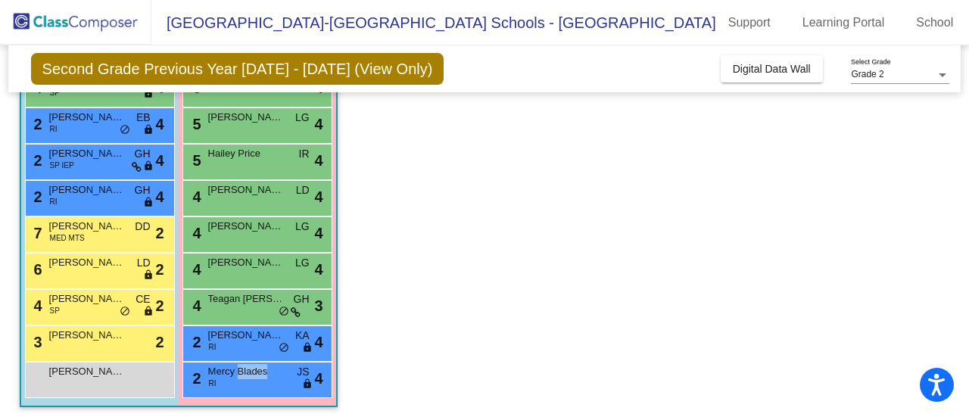
click at [247, 376] on span "Mercy Blades" at bounding box center [246, 371] width 76 height 15
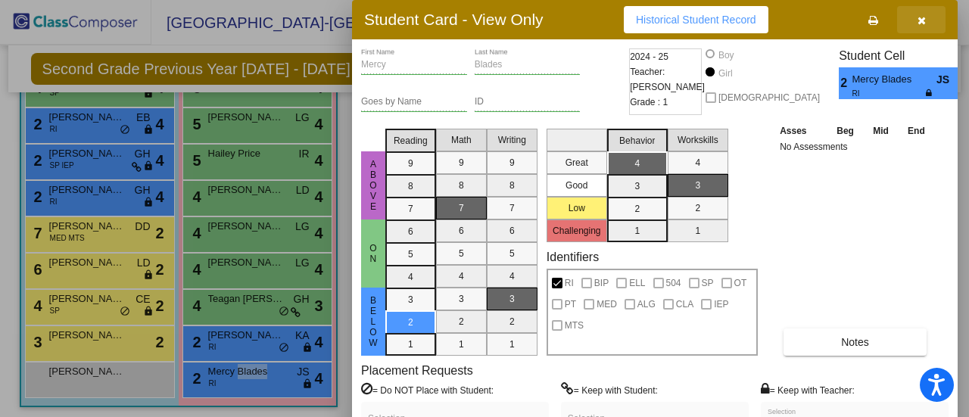
click at [920, 16] on icon "button" at bounding box center [922, 20] width 8 height 11
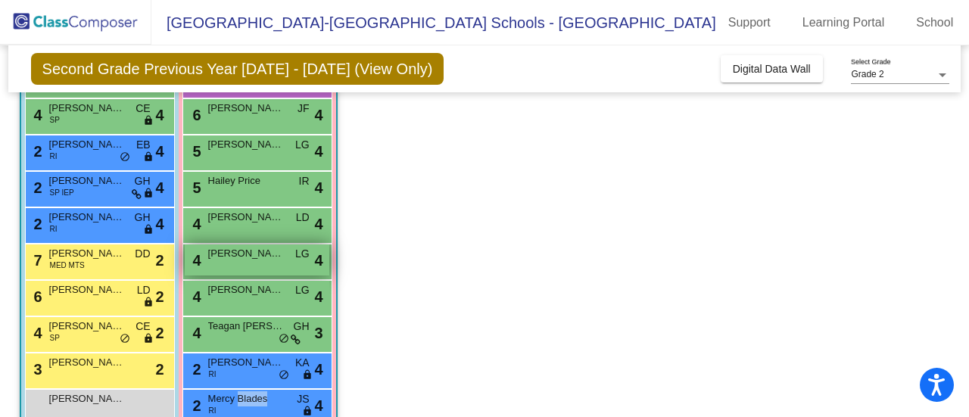
scroll to position [285, 0]
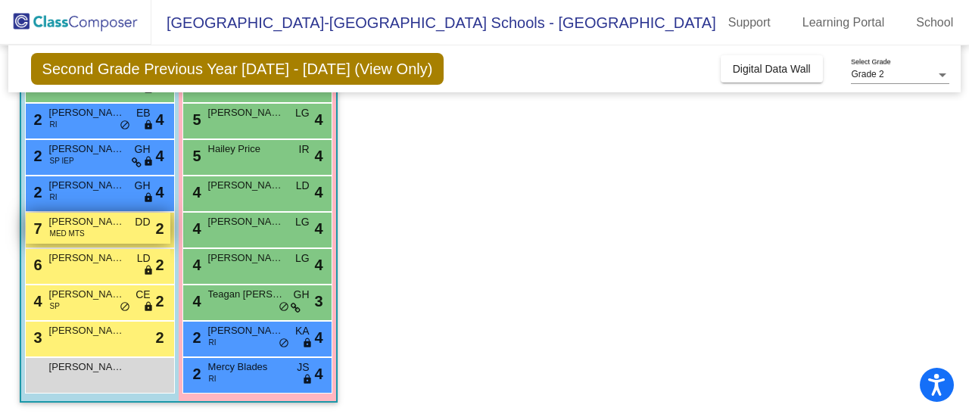
click at [71, 231] on span "MED MTS" at bounding box center [67, 233] width 35 height 11
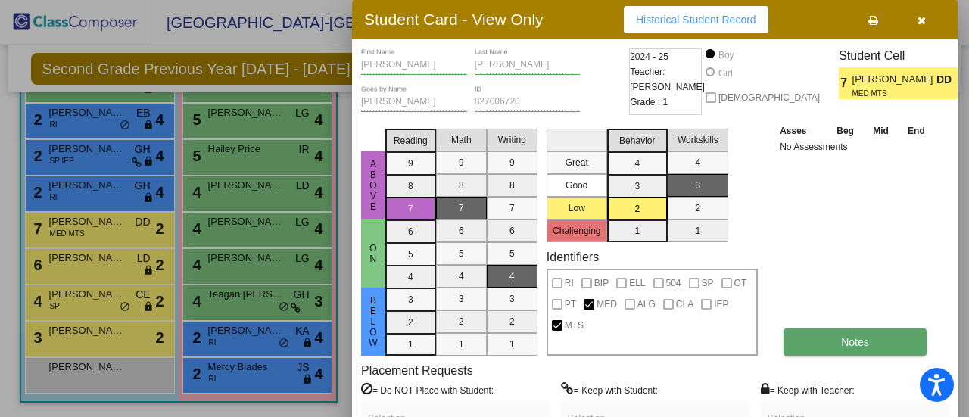
click at [834, 346] on button "Notes" at bounding box center [855, 342] width 143 height 27
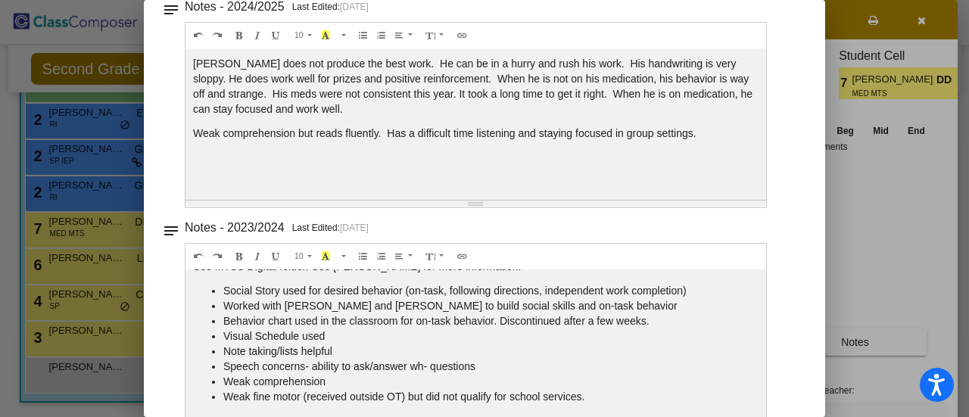
scroll to position [89, 0]
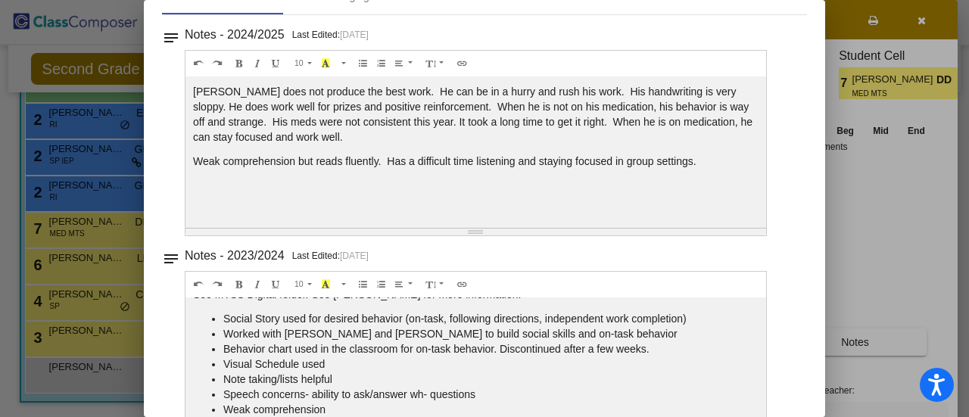
click at [100, 254] on div at bounding box center [484, 208] width 969 height 417
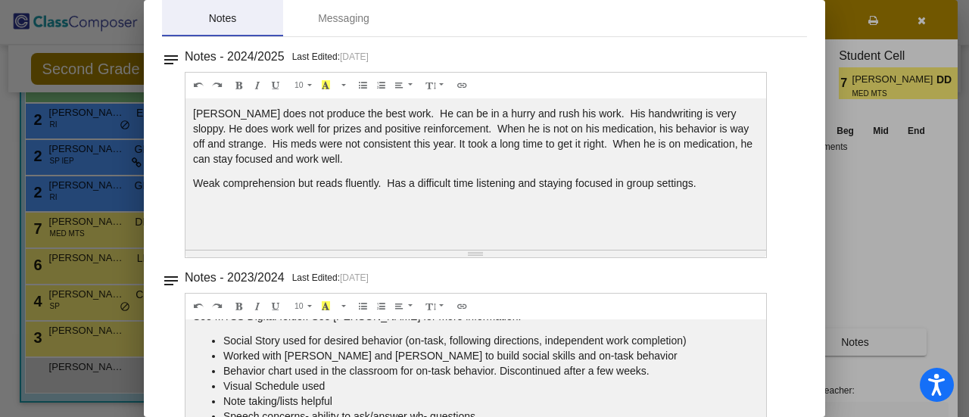
scroll to position [0, 0]
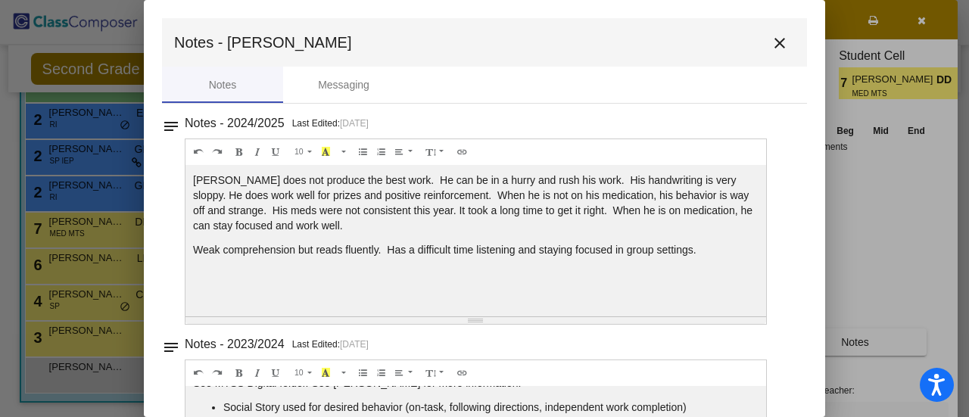
click at [773, 37] on mat-icon "close" at bounding box center [780, 43] width 18 height 18
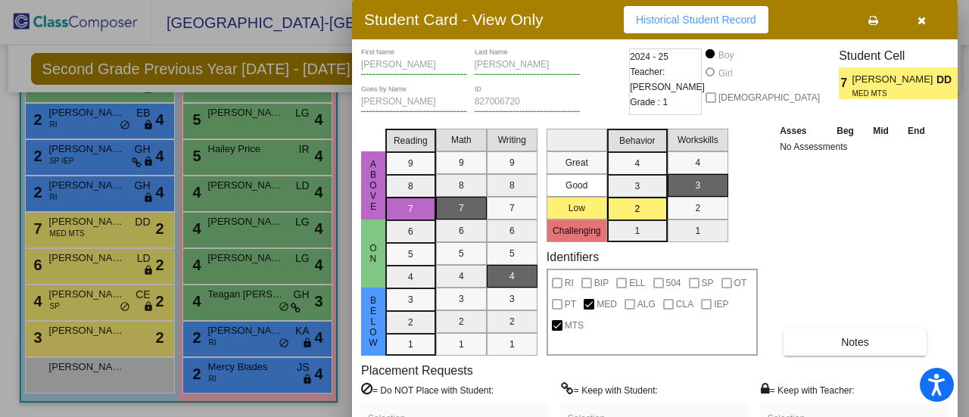
click at [104, 252] on div at bounding box center [484, 208] width 969 height 417
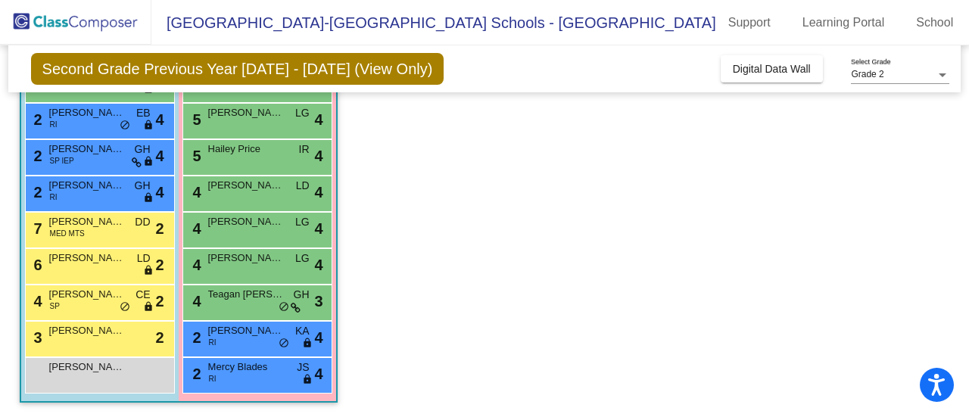
click at [104, 252] on span "Oliver Cordova-Artl" at bounding box center [87, 258] width 76 height 15
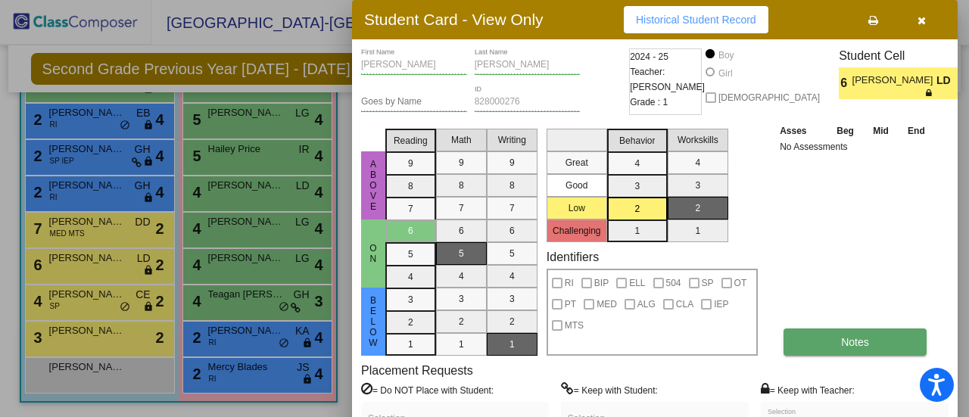
click at [844, 338] on span "Notes" at bounding box center [855, 342] width 28 height 12
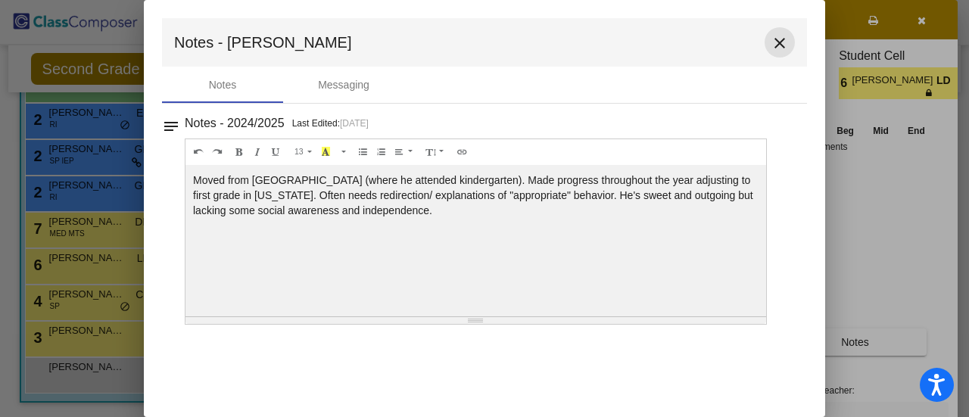
click at [784, 43] on mat-icon "close" at bounding box center [780, 43] width 18 height 18
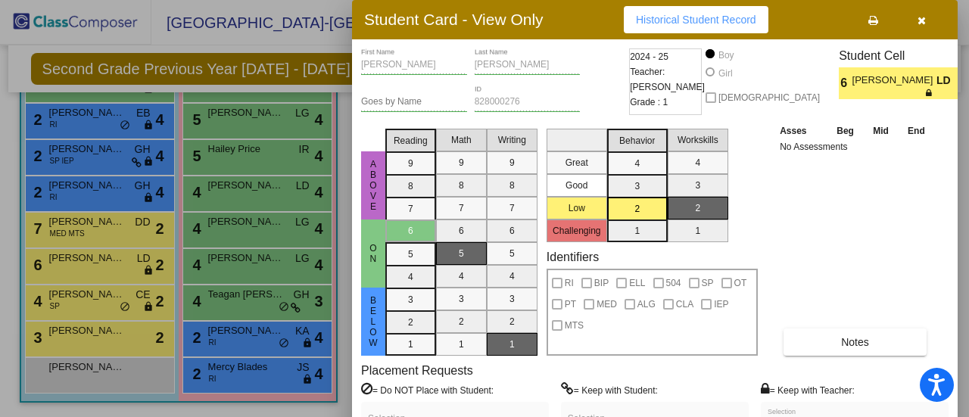
click at [111, 292] on div at bounding box center [484, 208] width 969 height 417
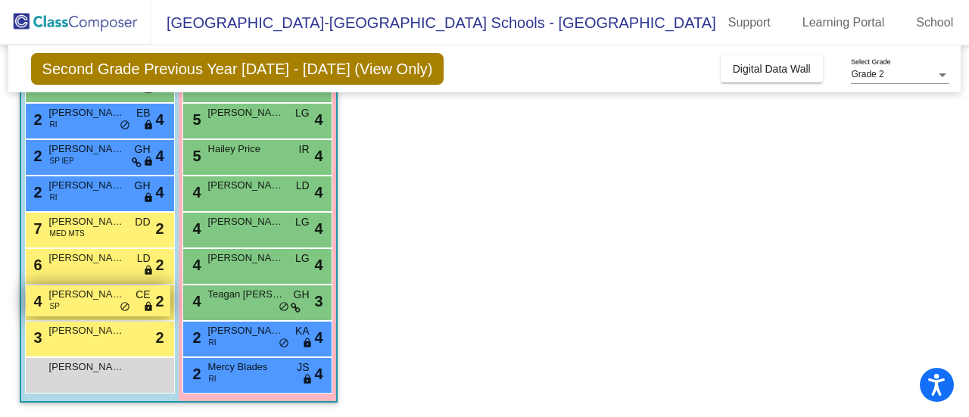
click at [111, 293] on span "Jayden Hurley" at bounding box center [87, 294] width 76 height 15
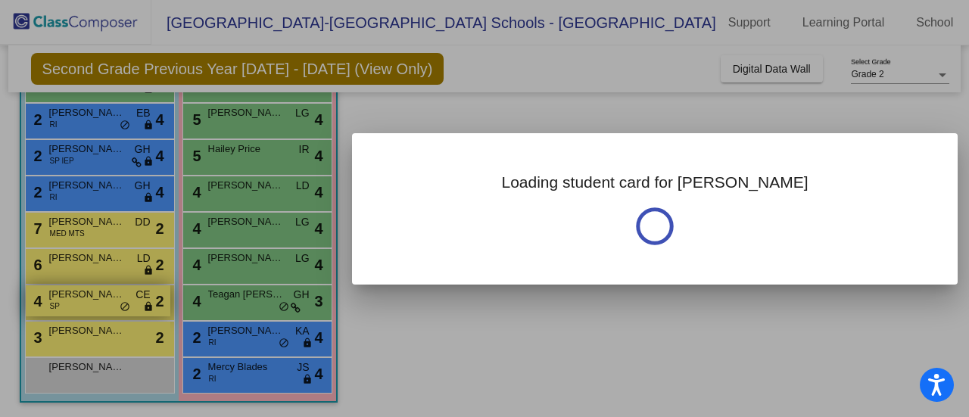
click at [111, 293] on div at bounding box center [484, 208] width 969 height 417
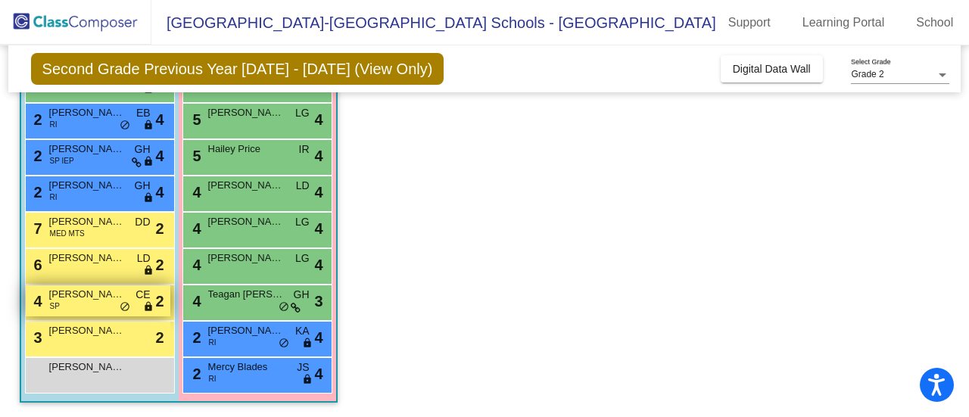
click at [111, 293] on span "Jayden Hurley" at bounding box center [87, 294] width 76 height 15
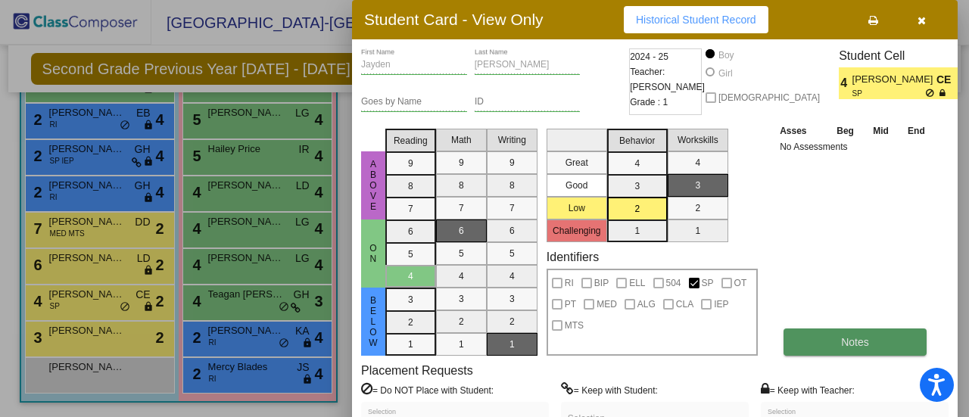
click at [875, 335] on button "Notes" at bounding box center [855, 342] width 143 height 27
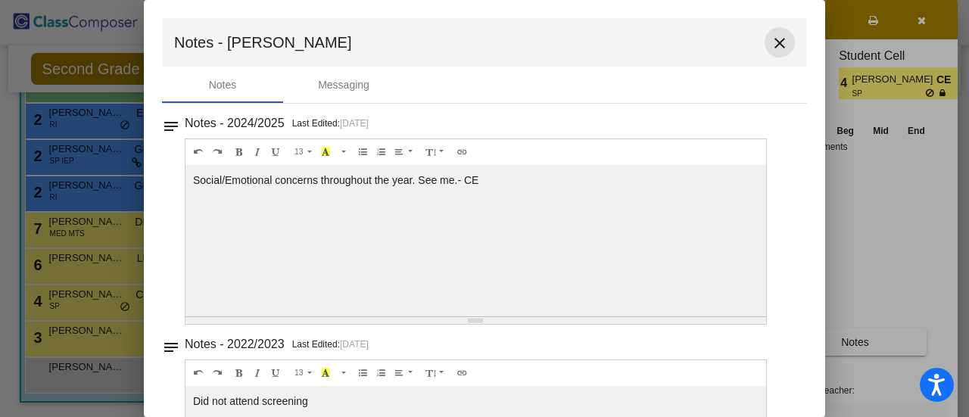
click at [771, 45] on mat-icon "close" at bounding box center [780, 43] width 18 height 18
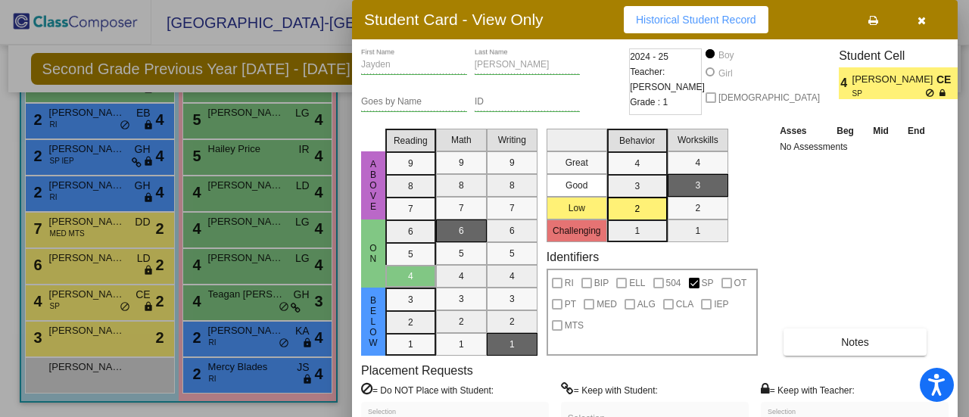
click at [113, 335] on div at bounding box center [484, 208] width 969 height 417
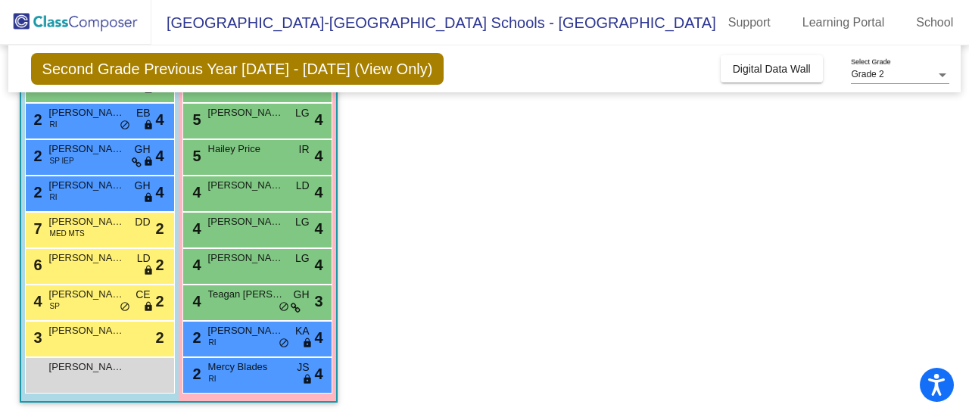
click at [113, 335] on span "Keito Flores" at bounding box center [87, 330] width 76 height 15
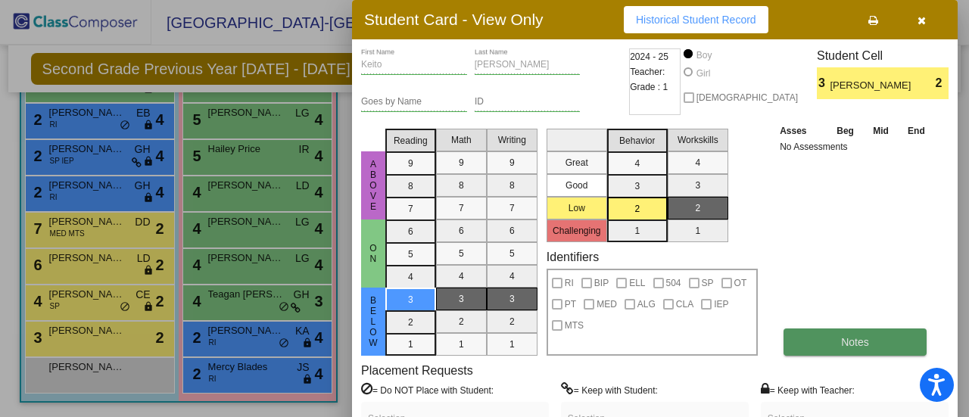
click at [862, 338] on span "Notes" at bounding box center [855, 342] width 28 height 12
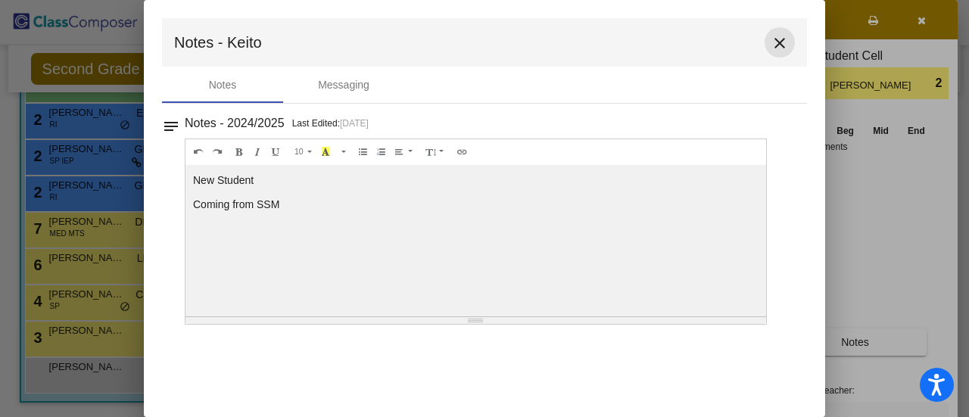
click at [777, 39] on mat-icon "close" at bounding box center [780, 43] width 18 height 18
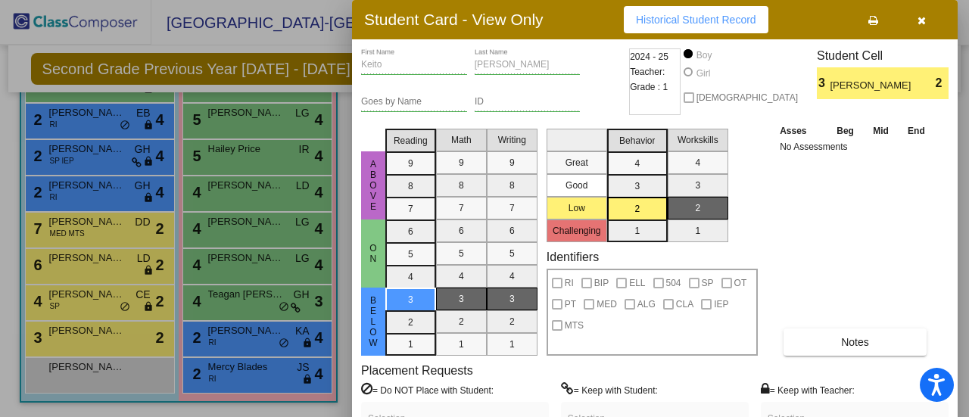
click at [95, 378] on div at bounding box center [484, 208] width 969 height 417
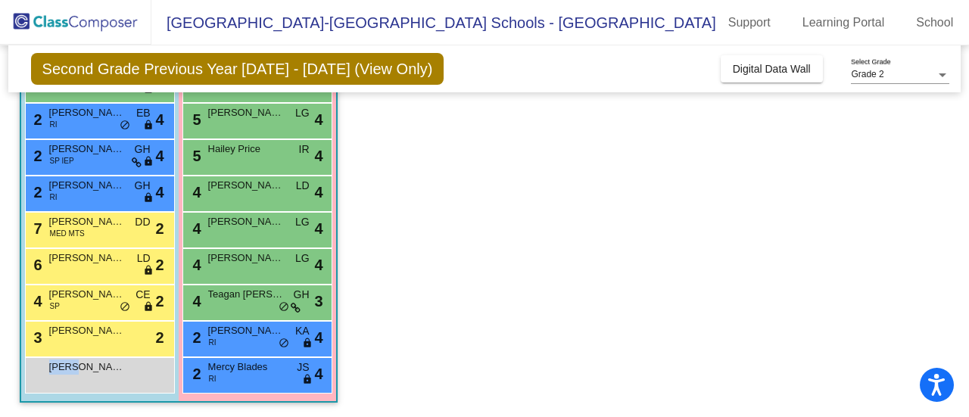
click at [95, 378] on div "Ares Burkhart lock do_not_disturb_alt" at bounding box center [98, 373] width 145 height 31
click at [457, 264] on app-classroom "Class 7 - Polman picture_as_pdf Pam Polman Add Student First Name Last Name Stu…" at bounding box center [485, 138] width 931 height 559
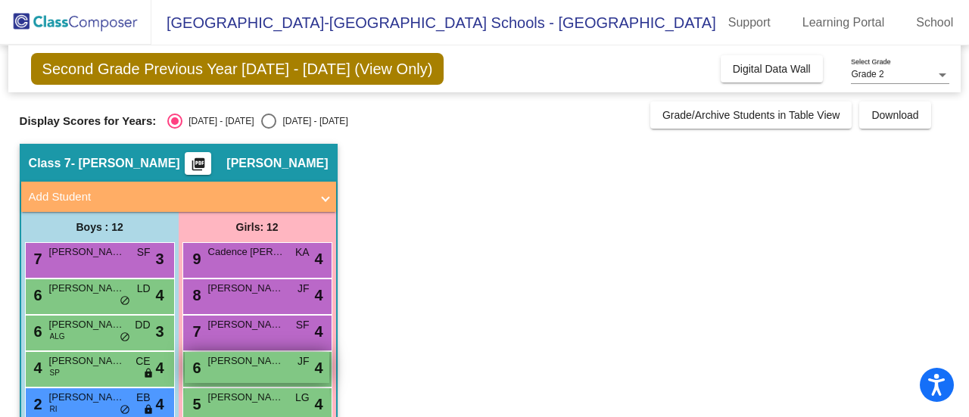
click at [252, 362] on span "Josephine Adams" at bounding box center [246, 361] width 76 height 15
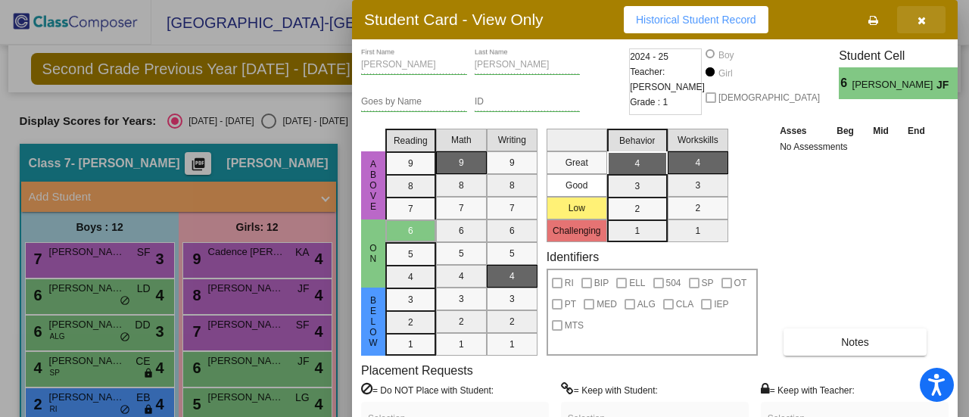
click at [921, 17] on icon "button" at bounding box center [922, 20] width 8 height 11
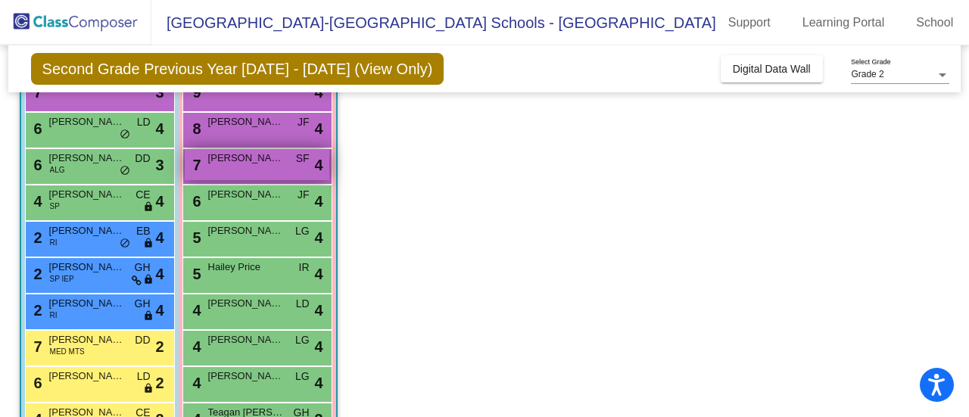
scroll to position [176, 0]
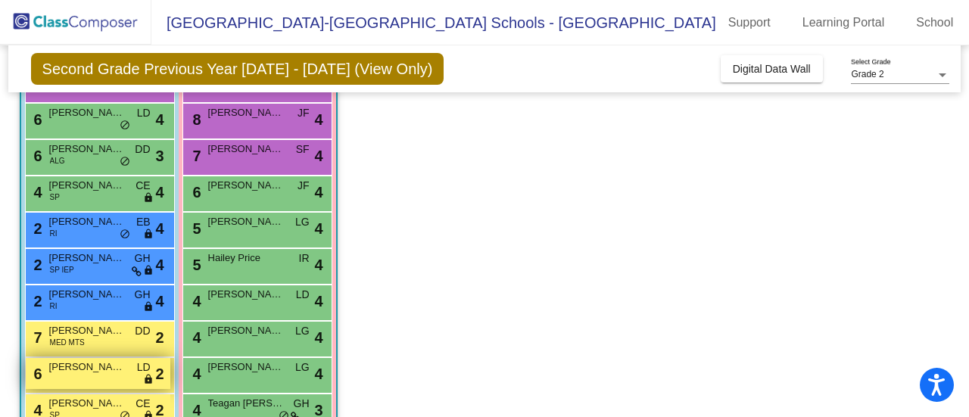
click at [92, 372] on span "Oliver Cordova-Artl" at bounding box center [87, 367] width 76 height 15
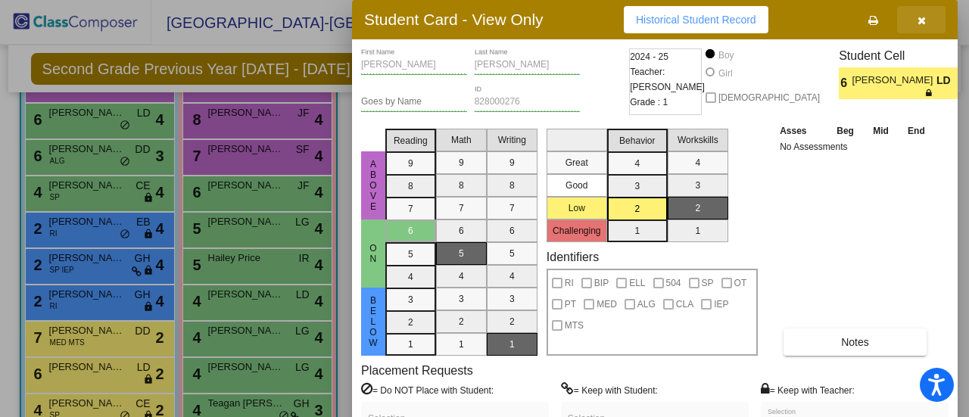
click at [921, 19] on icon "button" at bounding box center [922, 20] width 8 height 11
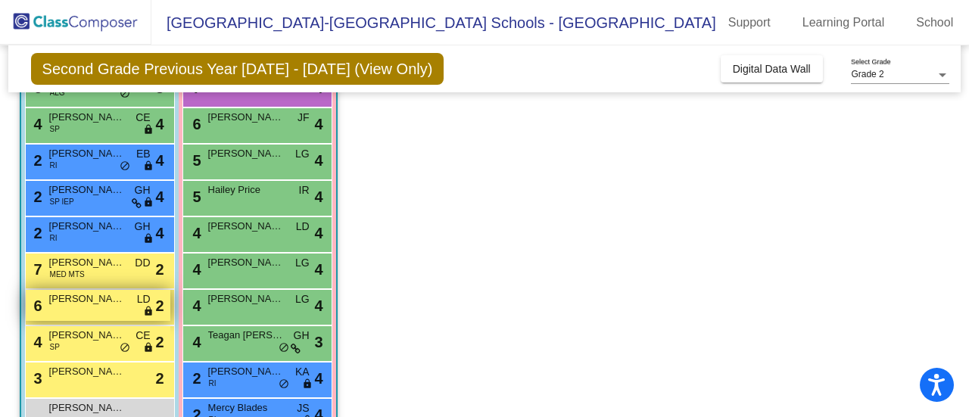
scroll to position [245, 0]
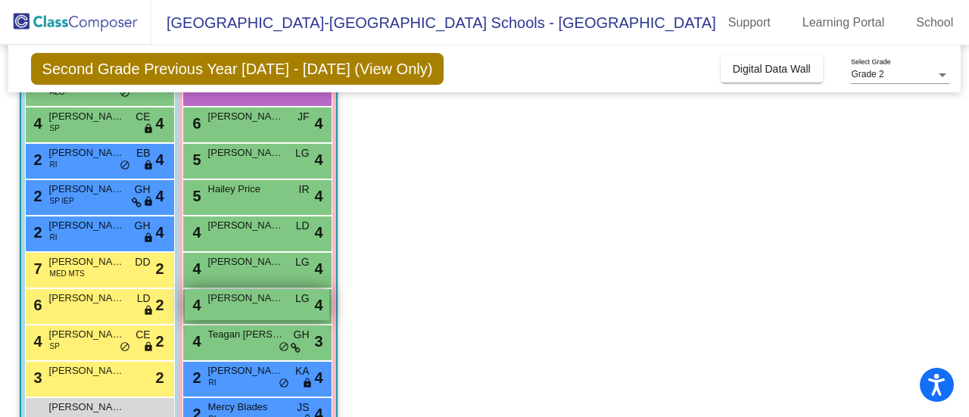
click at [262, 298] on span "Laney Sollenberger" at bounding box center [246, 298] width 76 height 15
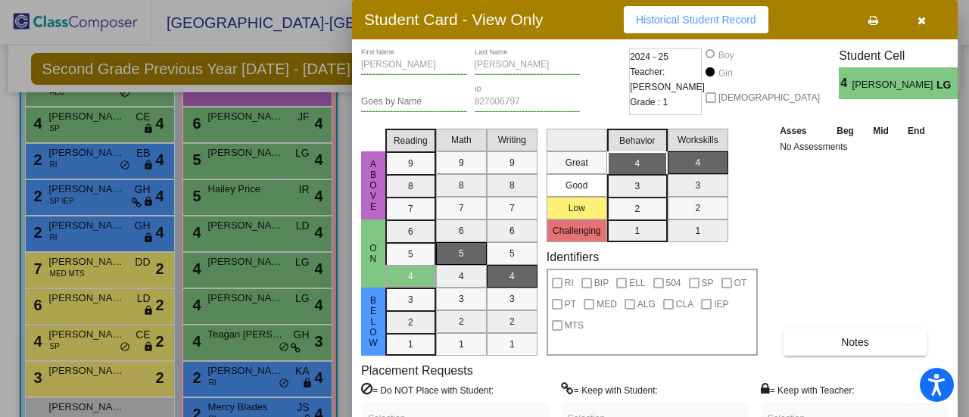
click at [600, 391] on label "= Keep with Student:" at bounding box center [609, 389] width 97 height 15
click at [270, 344] on div at bounding box center [484, 208] width 969 height 417
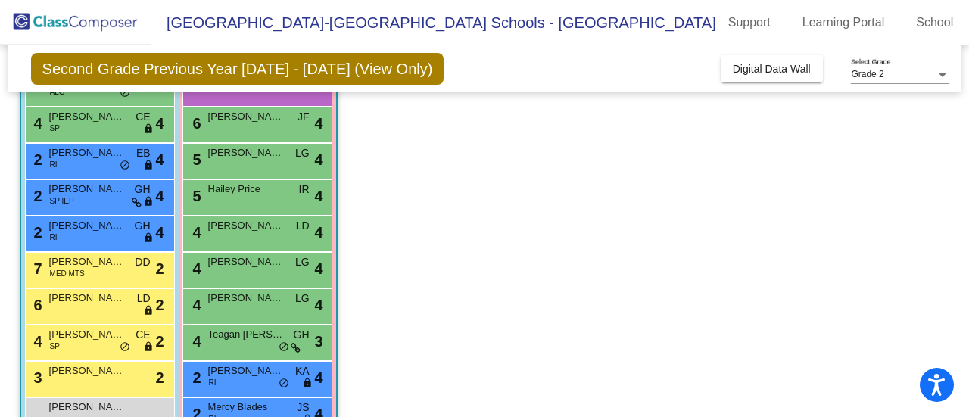
click at [270, 344] on div "4 Teagan Smelko GH lock do_not_disturb_alt 3" at bounding box center [257, 341] width 145 height 31
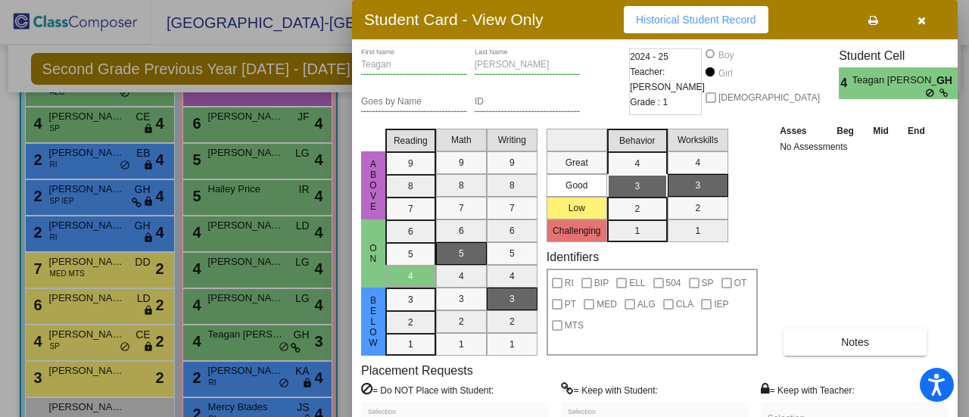
drag, startPoint x: 963, startPoint y: 253, endPoint x: 968, endPoint y: 331, distance: 78.2
click at [968, 331] on div at bounding box center [484, 208] width 969 height 417
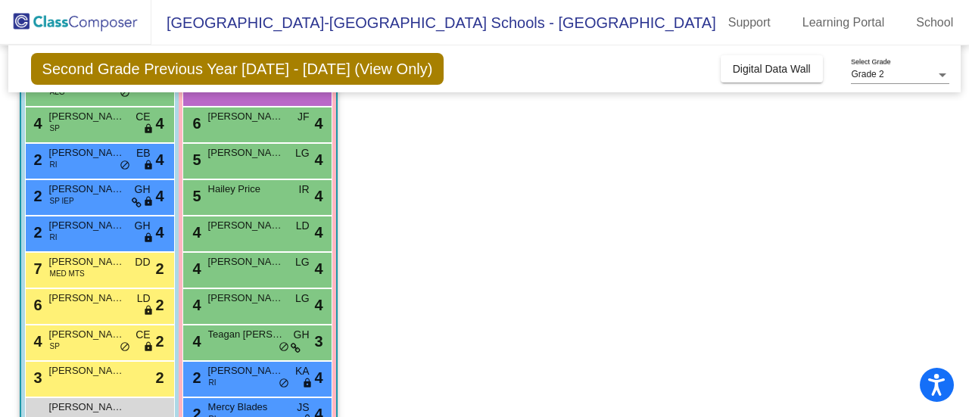
scroll to position [285, 0]
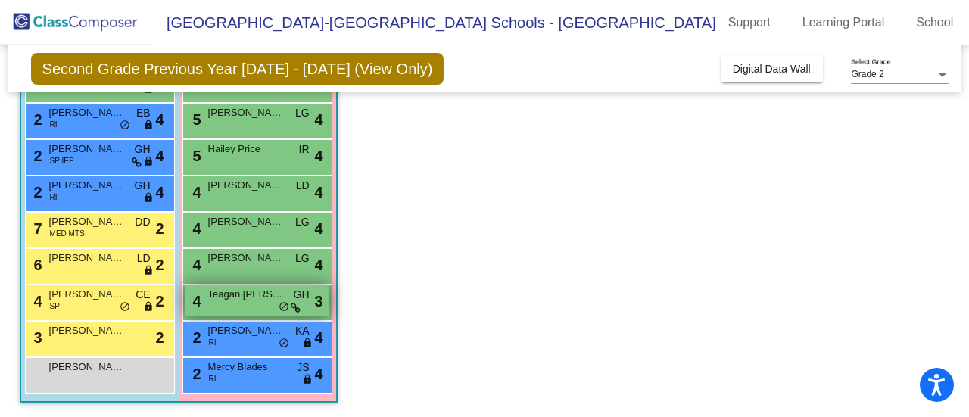
click at [259, 300] on span "Teagan Smelko" at bounding box center [246, 294] width 76 height 15
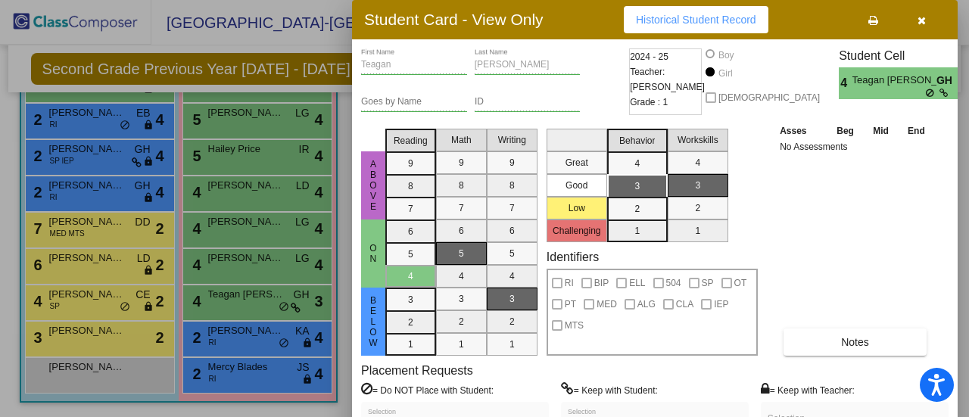
drag, startPoint x: 967, startPoint y: 334, endPoint x: 962, endPoint y: 298, distance: 36.7
click at [962, 298] on div at bounding box center [484, 208] width 969 height 417
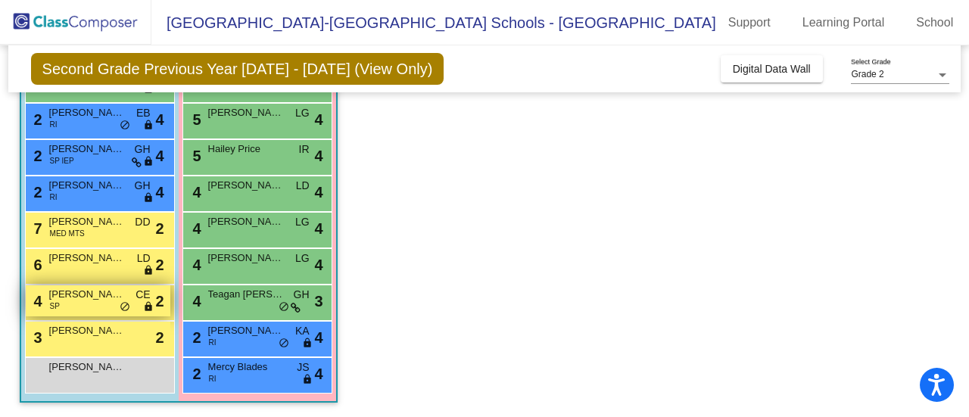
click at [87, 301] on span "Jayden Hurley" at bounding box center [87, 294] width 76 height 15
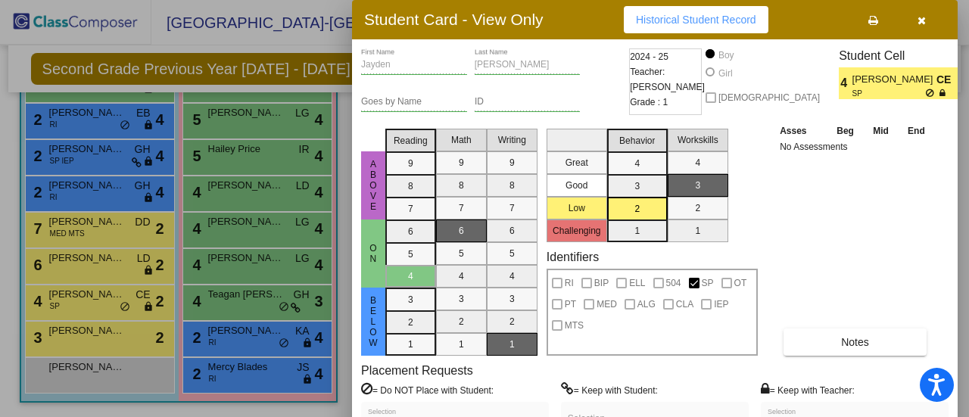
click at [129, 267] on div at bounding box center [484, 208] width 969 height 417
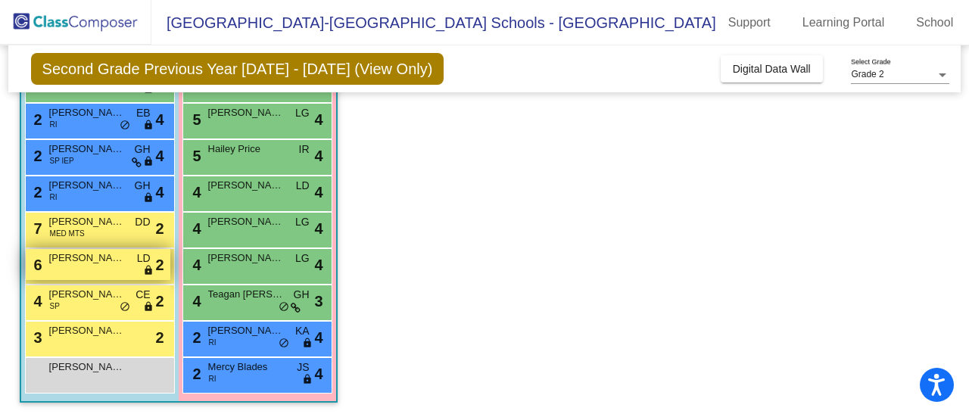
click at [110, 263] on span "Oliver Cordova-Artl" at bounding box center [87, 258] width 76 height 15
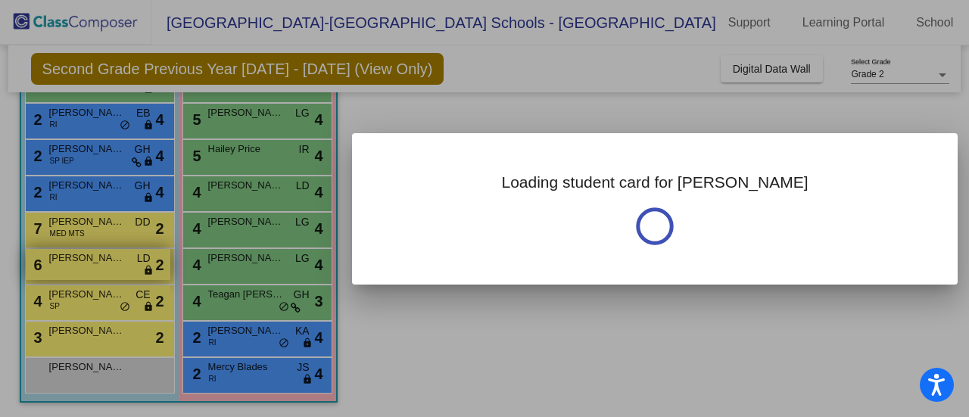
click at [110, 263] on div at bounding box center [484, 208] width 969 height 417
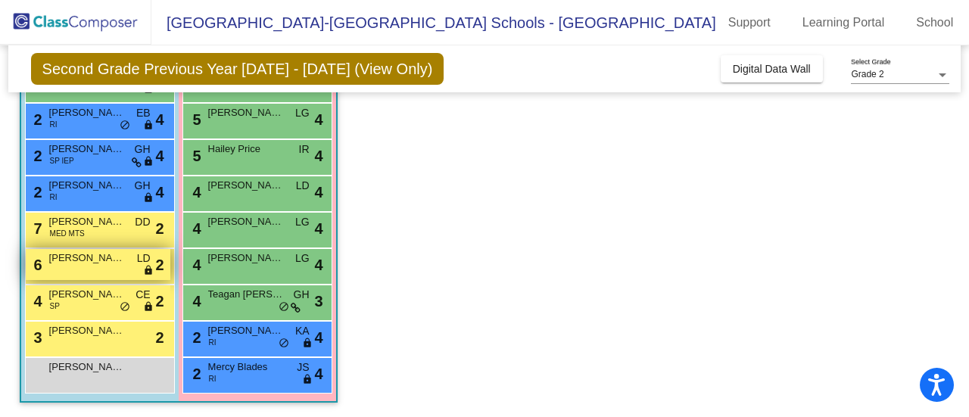
click at [110, 263] on span "Oliver Cordova-Artl" at bounding box center [87, 258] width 76 height 15
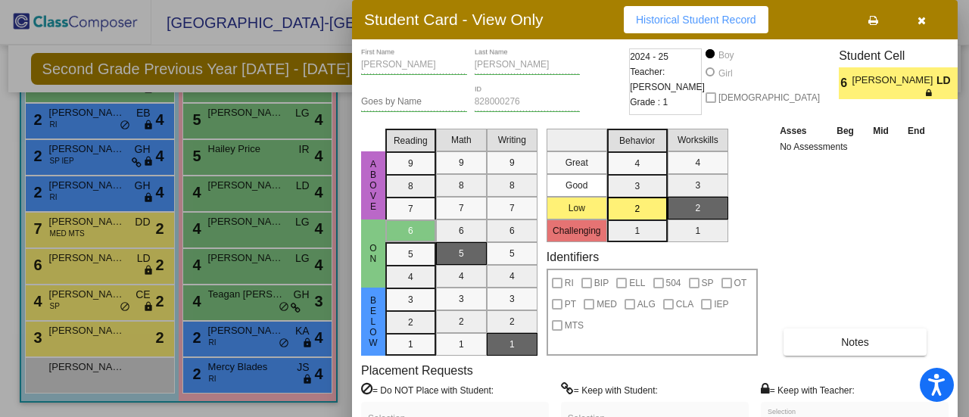
click at [91, 335] on div at bounding box center [484, 208] width 969 height 417
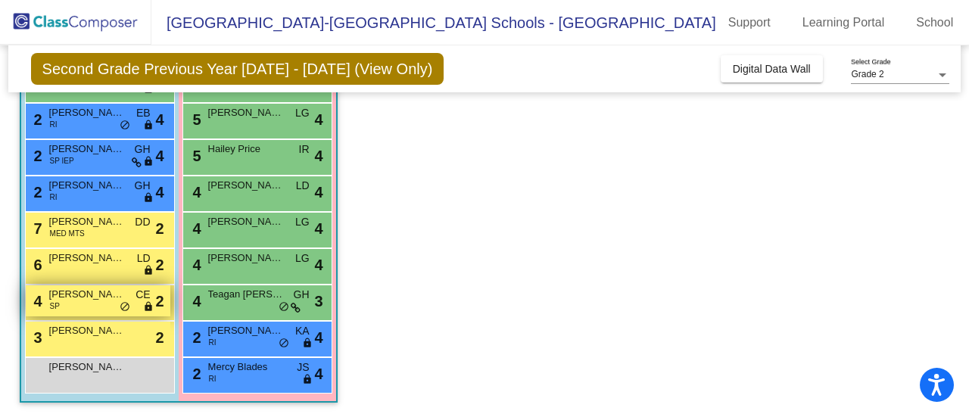
click at [86, 299] on span "Jayden Hurley" at bounding box center [87, 294] width 76 height 15
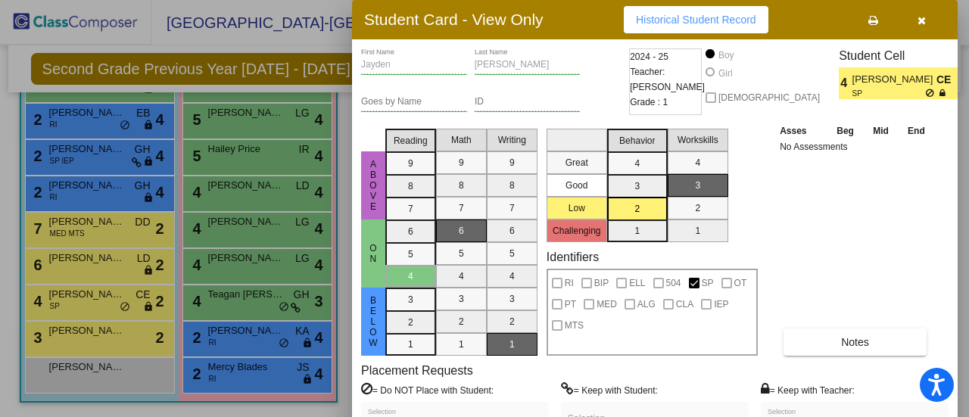
click at [92, 327] on div at bounding box center [484, 208] width 969 height 417
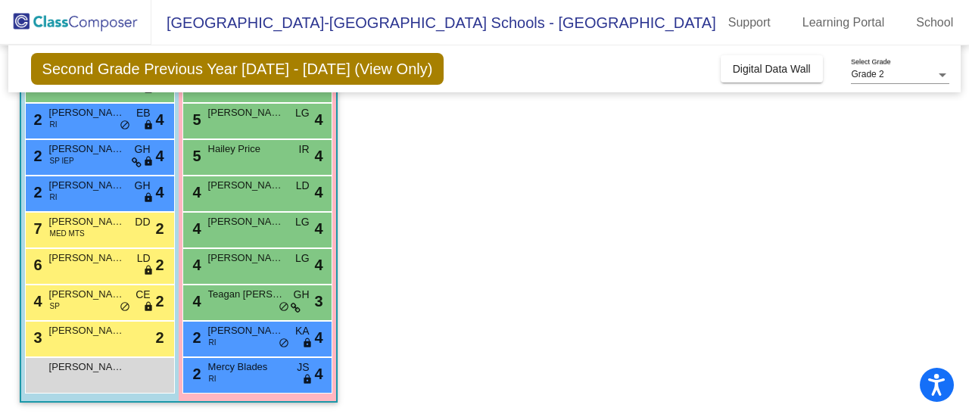
click at [92, 327] on span "Keito Flores" at bounding box center [87, 330] width 76 height 15
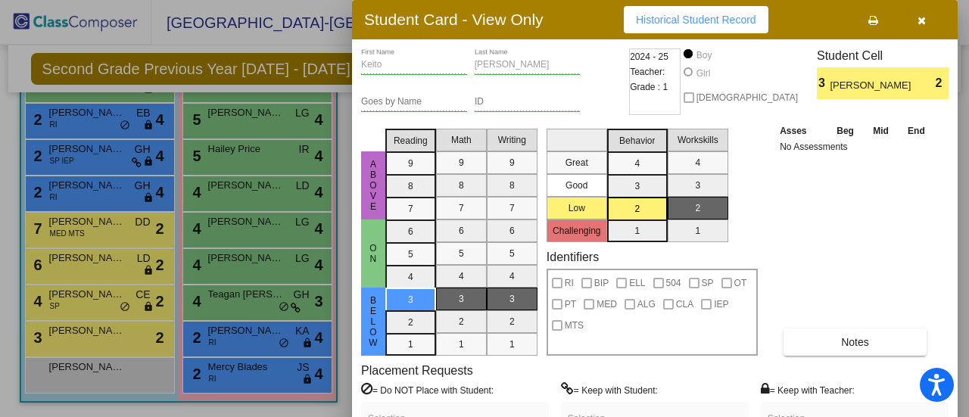
click at [99, 164] on div at bounding box center [484, 208] width 969 height 417
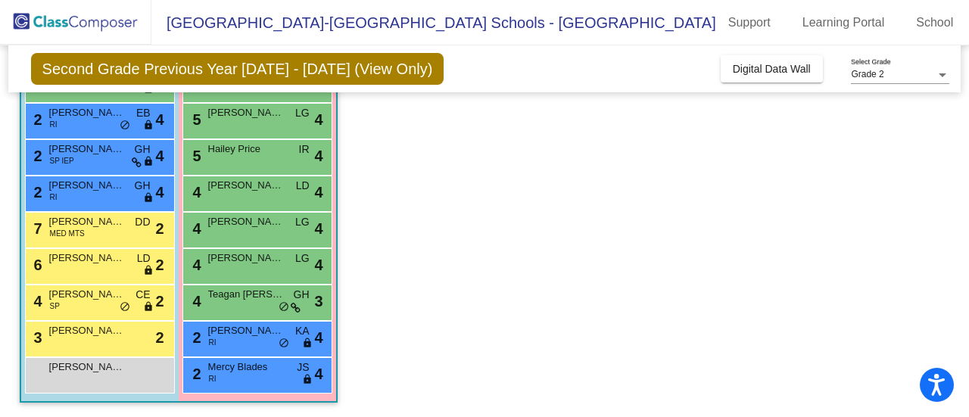
click at [99, 164] on div "2 Roman Reese SP IEP GH lock do_not_disturb_alt 4" at bounding box center [98, 155] width 145 height 31
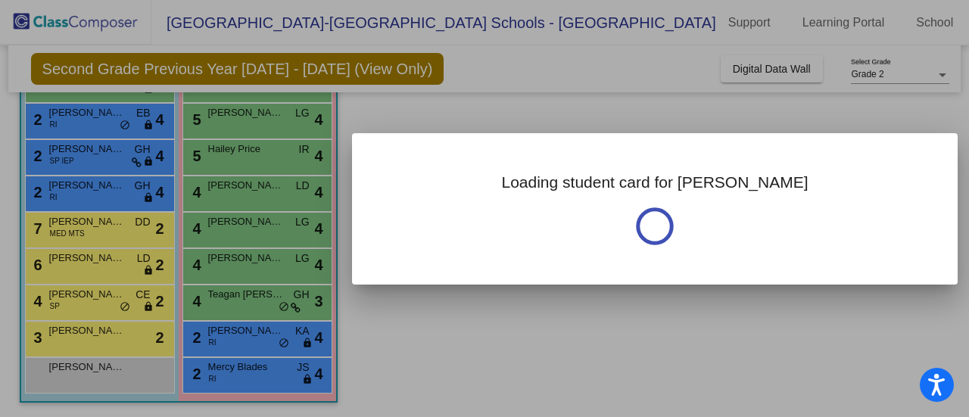
click at [99, 164] on div at bounding box center [484, 208] width 969 height 417
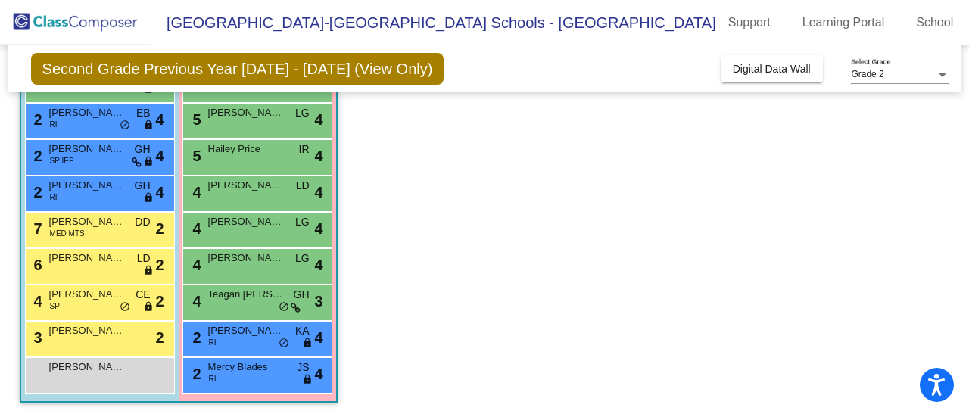
click at [99, 164] on div "2 Roman Reese SP IEP GH lock do_not_disturb_alt 4" at bounding box center [98, 155] width 145 height 31
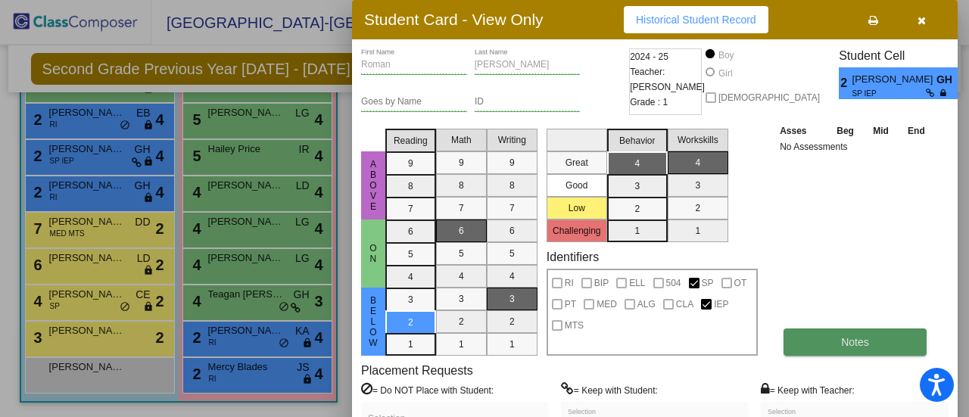
click at [839, 346] on button "Notes" at bounding box center [855, 342] width 143 height 27
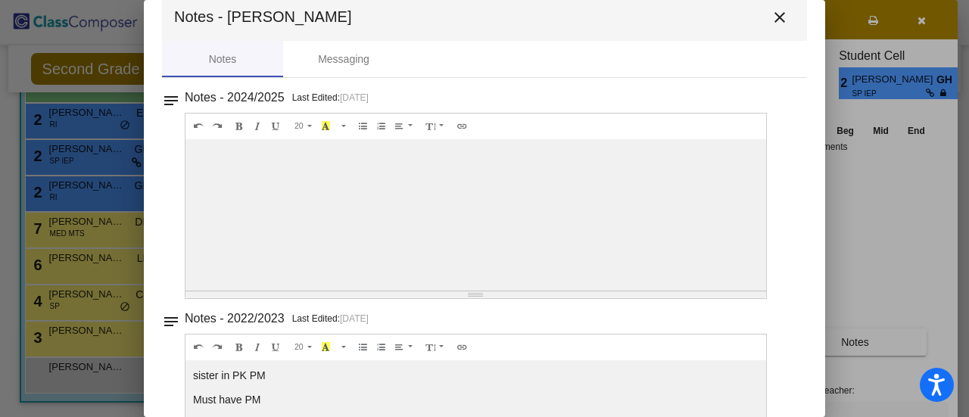
scroll to position [26, 0]
click at [772, 19] on mat-icon "close" at bounding box center [780, 17] width 18 height 18
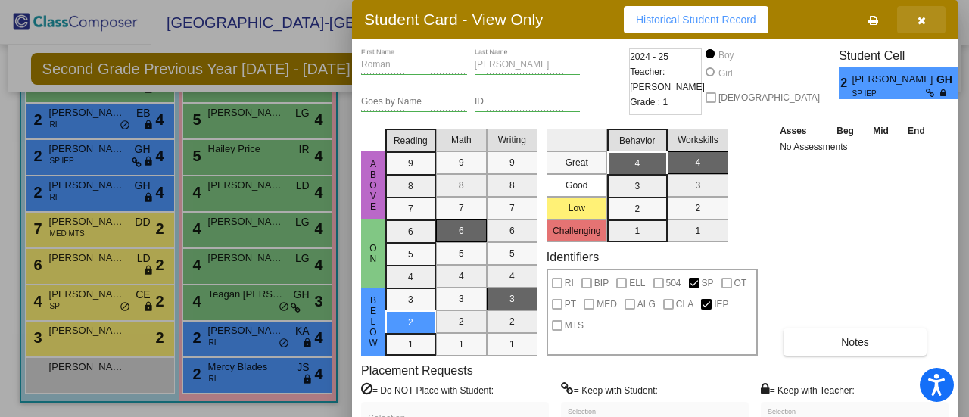
click at [920, 17] on icon "button" at bounding box center [922, 20] width 8 height 11
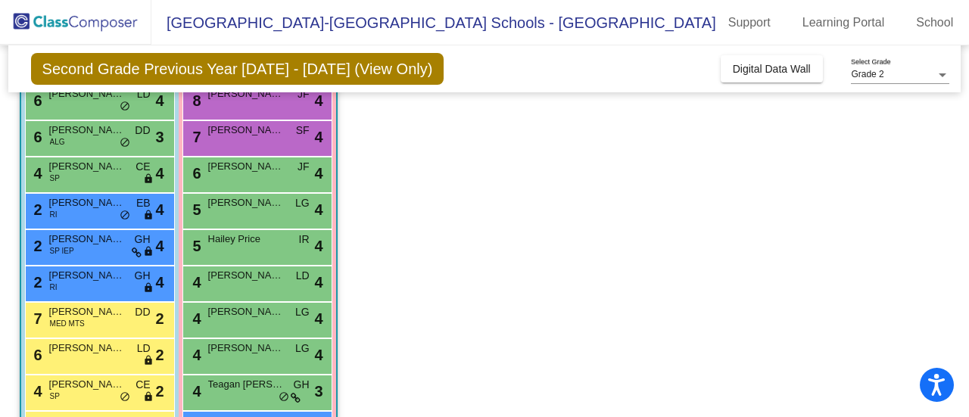
scroll to position [199, 0]
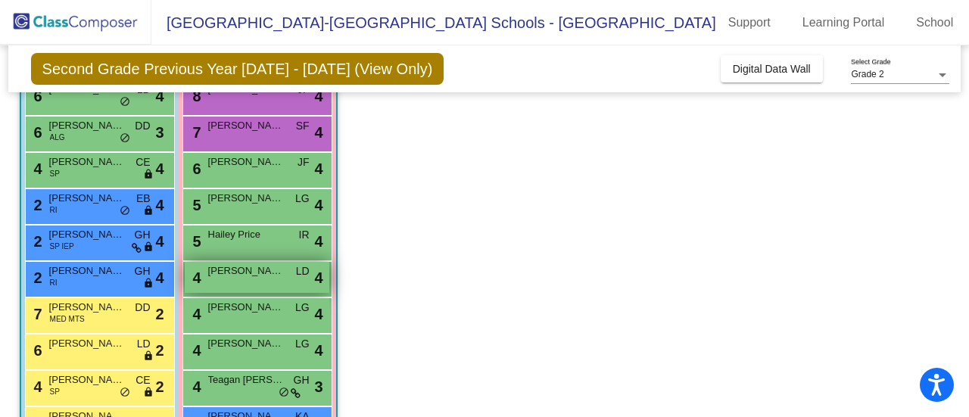
click at [256, 273] on span "Allison Irwin" at bounding box center [246, 271] width 76 height 15
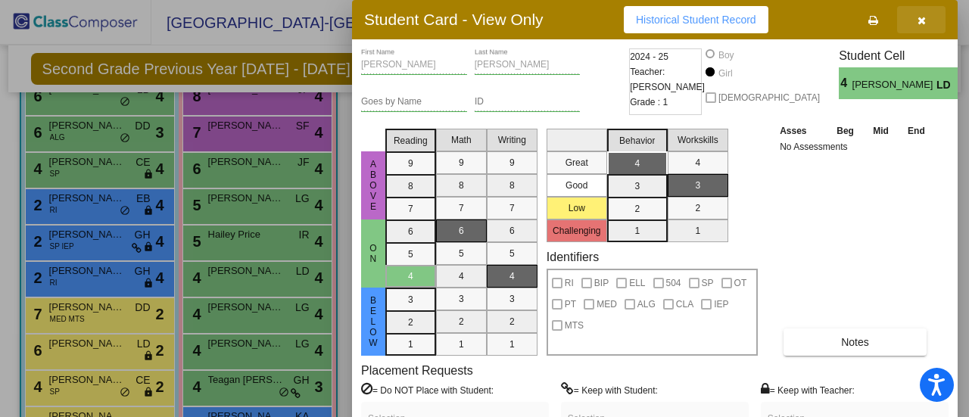
click at [922, 20] on icon "button" at bounding box center [922, 20] width 8 height 11
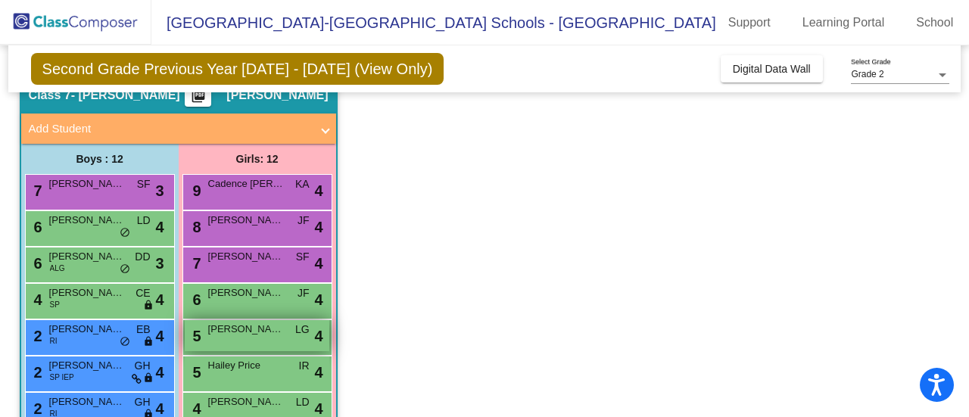
scroll to position [68, 0]
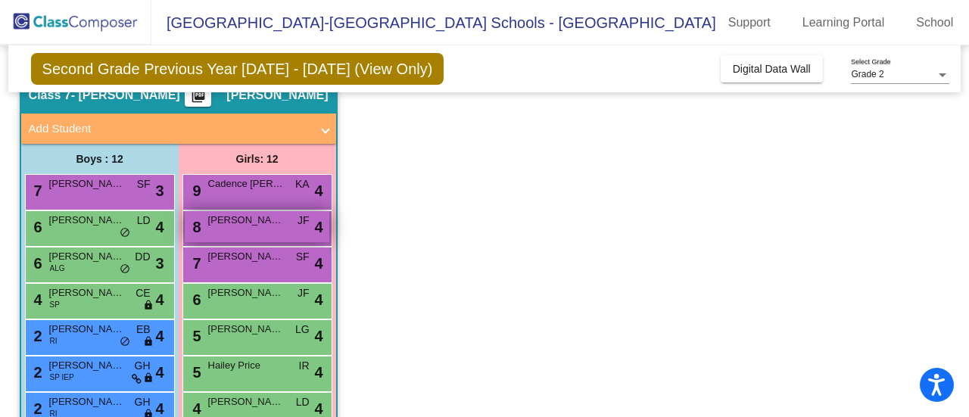
click at [257, 218] on span "Colette Khabbaza" at bounding box center [246, 220] width 76 height 15
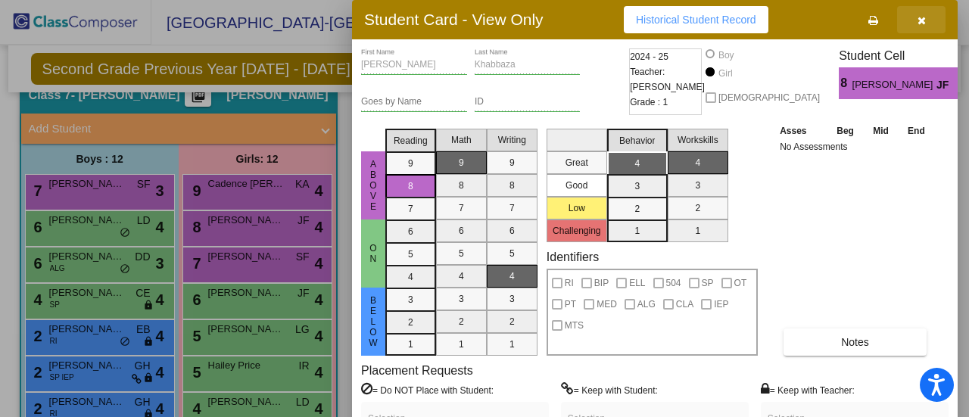
click at [928, 23] on button "button" at bounding box center [921, 19] width 48 height 27
